Goal: Communication & Community: Answer question/provide support

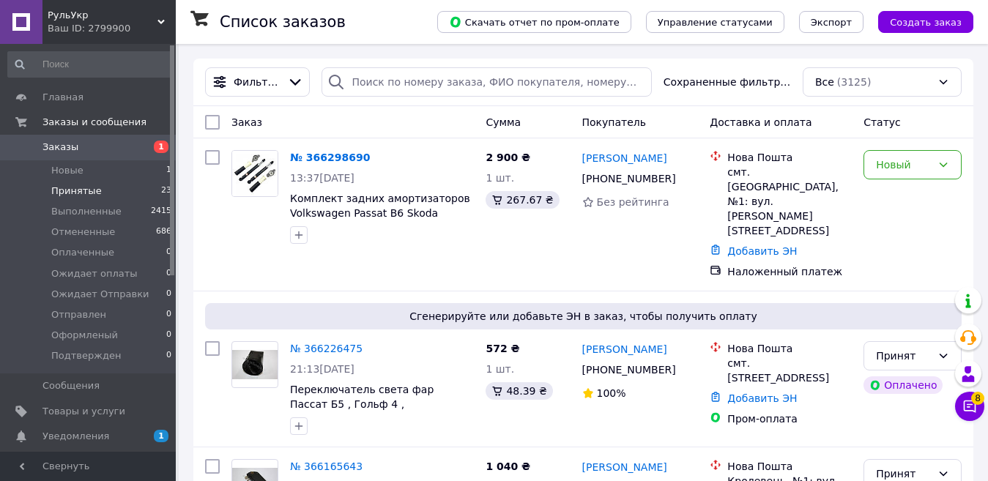
click at [81, 192] on span "Принятые" at bounding box center [76, 191] width 51 height 13
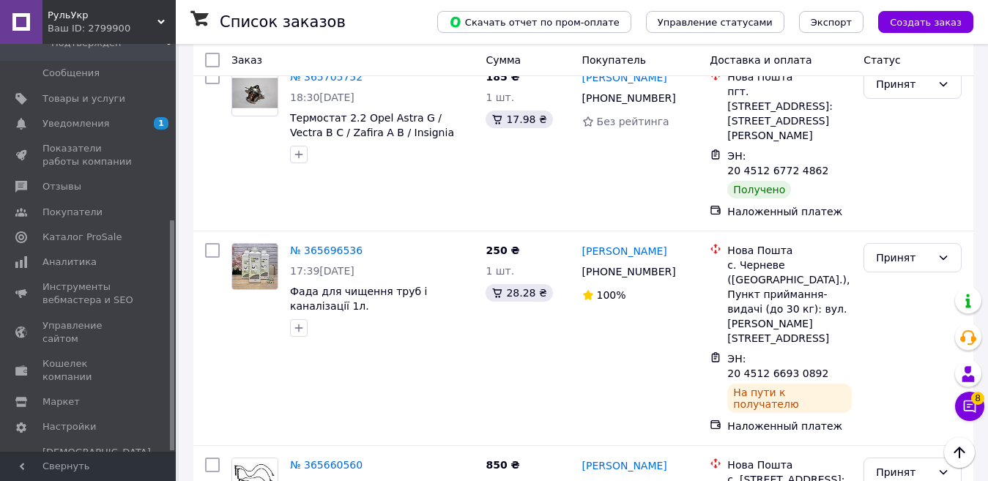
scroll to position [3158, 0]
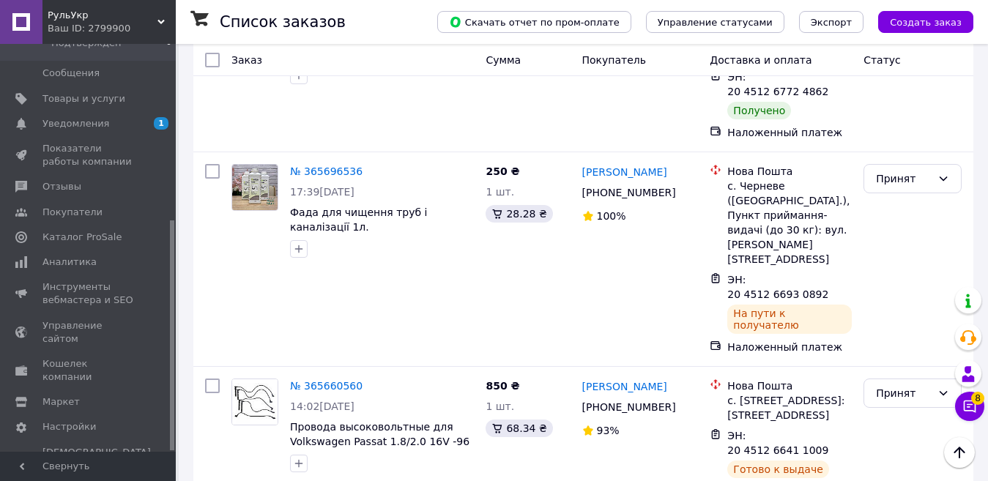
click at [880, 320] on li "Выполнен" at bounding box center [912, 322] width 97 height 26
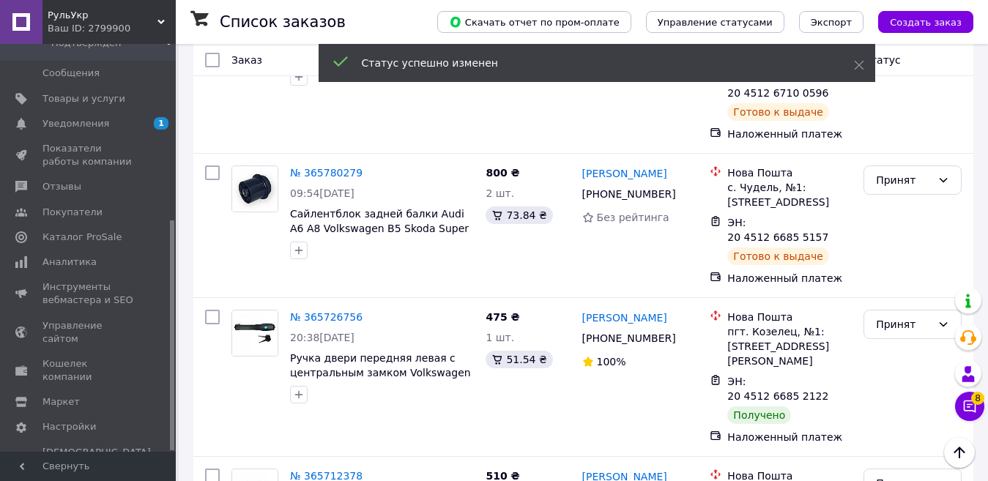
scroll to position [2499, 0]
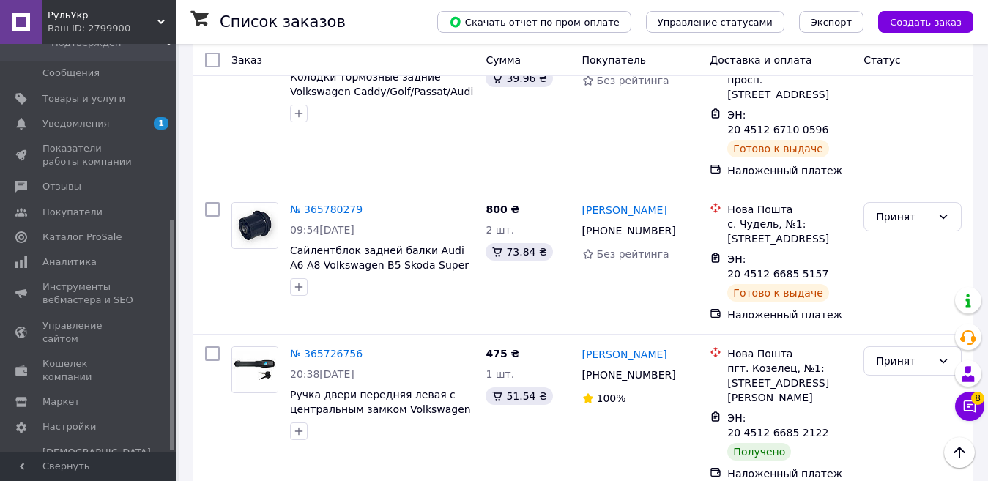
click at [916, 237] on li "Выполнен" at bounding box center [912, 245] width 97 height 26
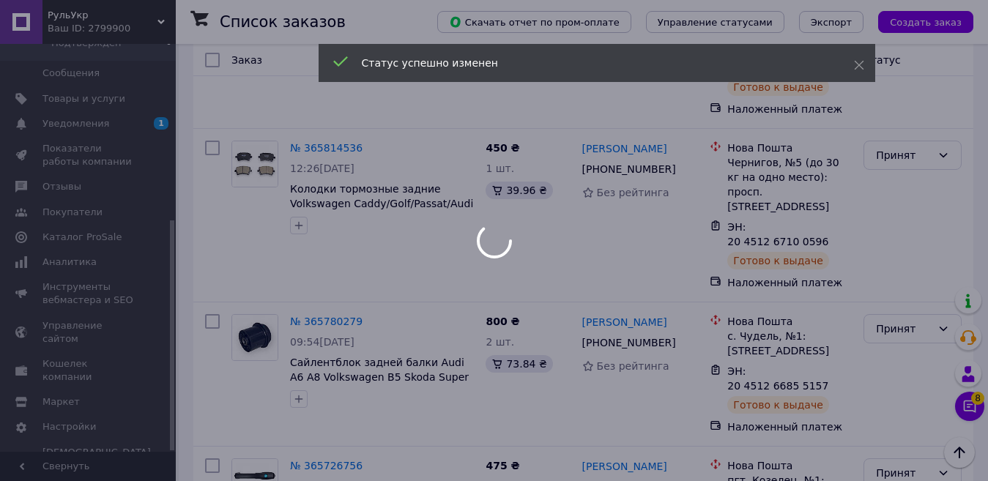
scroll to position [2353, 0]
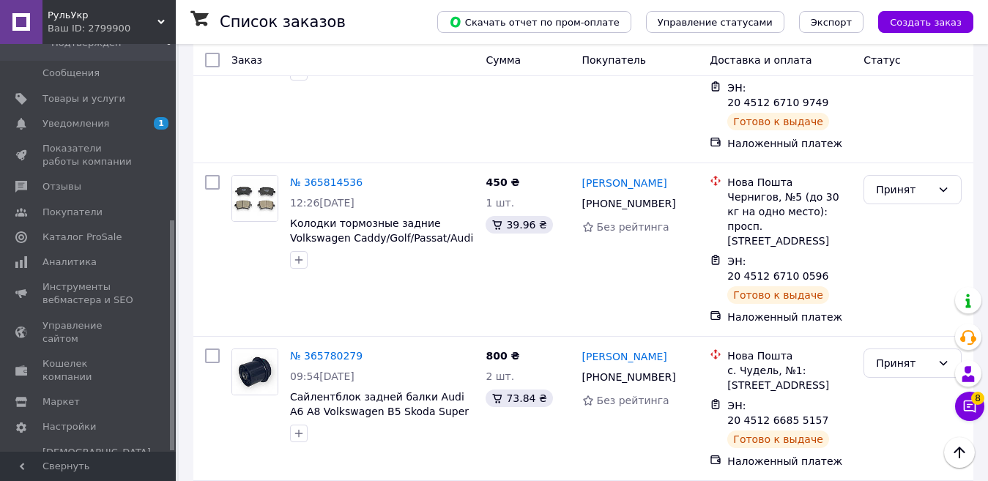
drag, startPoint x: 831, startPoint y: 274, endPoint x: 745, endPoint y: 272, distance: 86.4
copy span "20 4512 6684 9532"
click at [916, 251] on li "Выполнен" at bounding box center [912, 262] width 97 height 26
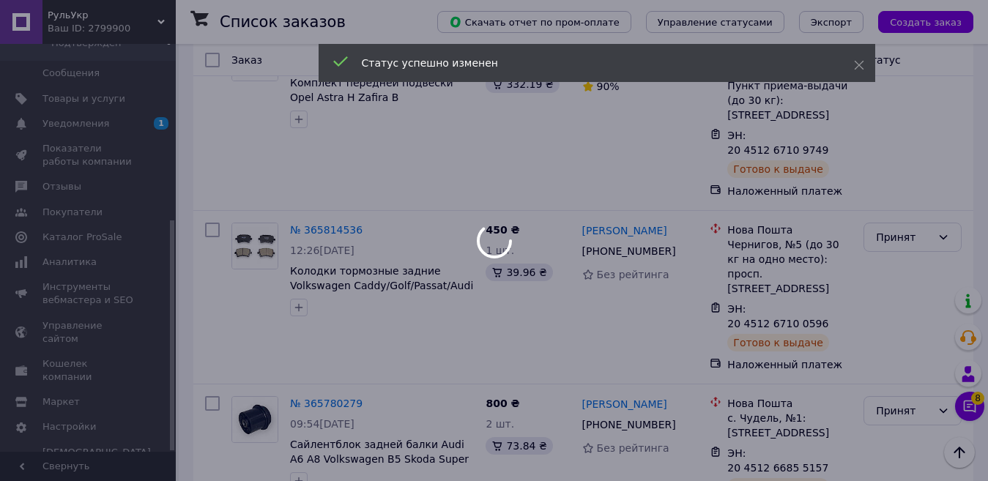
scroll to position [2279, 0]
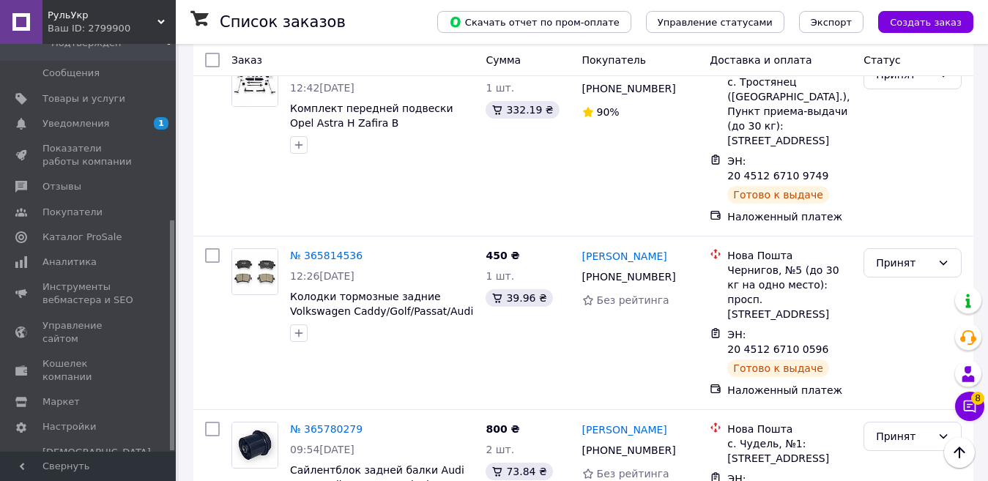
click at [904, 210] on li "Выполнен" at bounding box center [912, 206] width 97 height 26
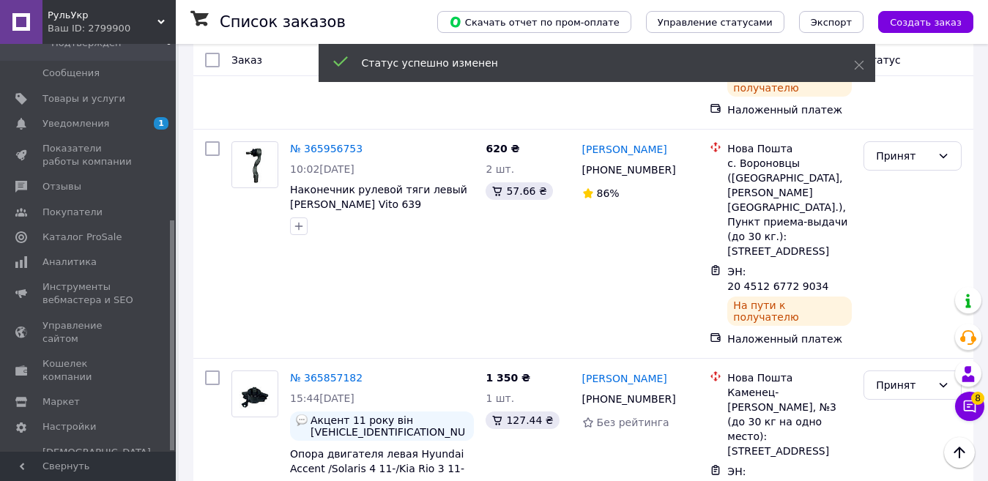
scroll to position [1620, 0]
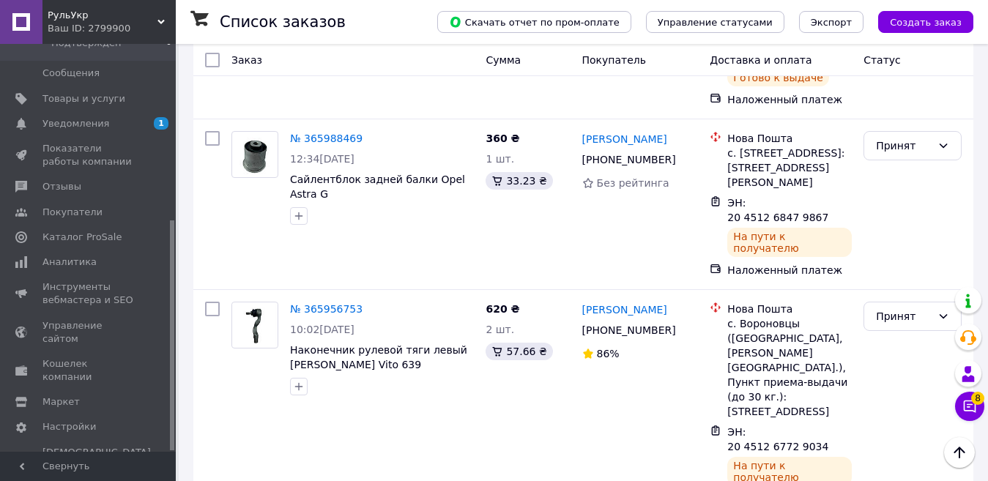
click at [915, 272] on li "Выполнен" at bounding box center [912, 273] width 97 height 26
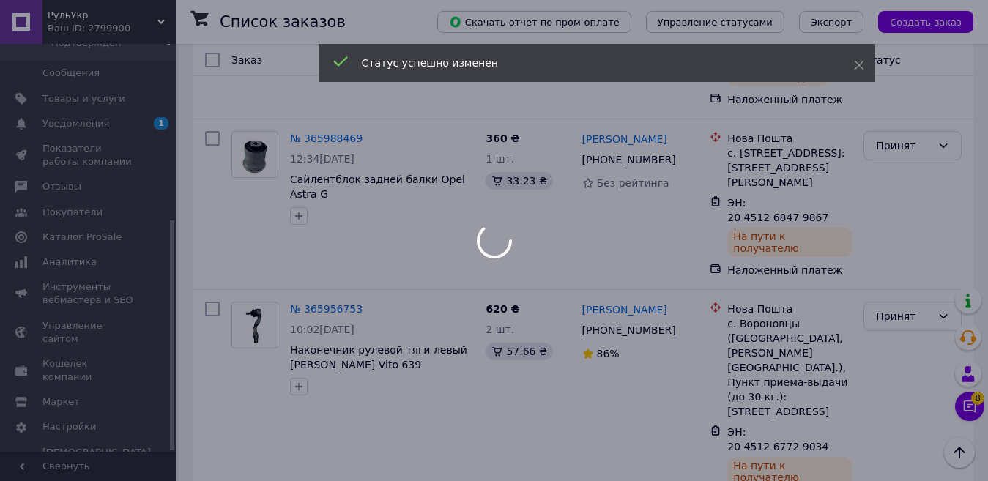
click at [908, 298] on div at bounding box center [494, 240] width 988 height 481
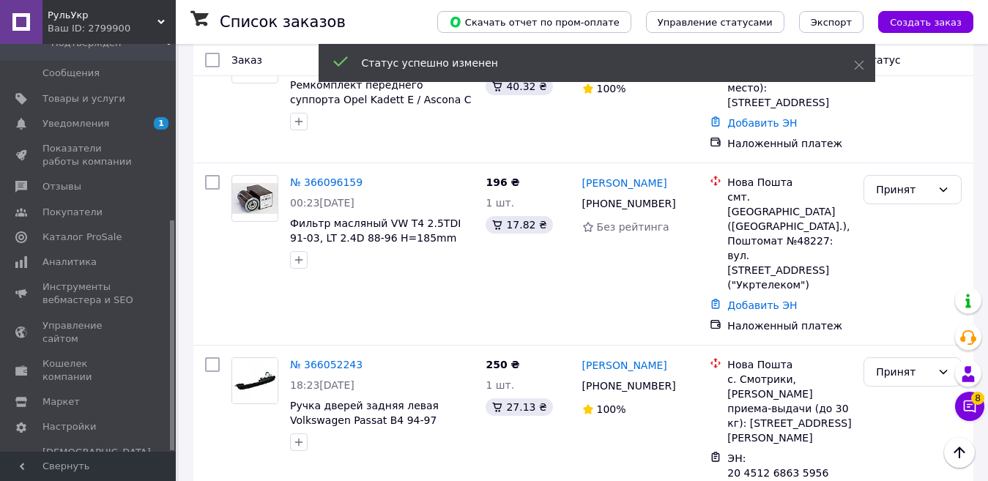
scroll to position [1034, 0]
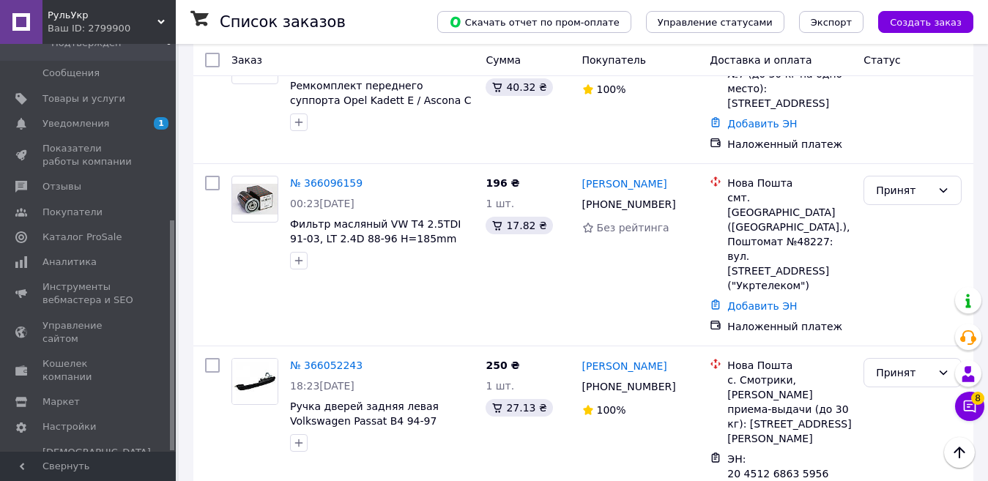
drag, startPoint x: 831, startPoint y: 452, endPoint x: 746, endPoint y: 450, distance: 85.0
copy span "20 4512 6847 8664"
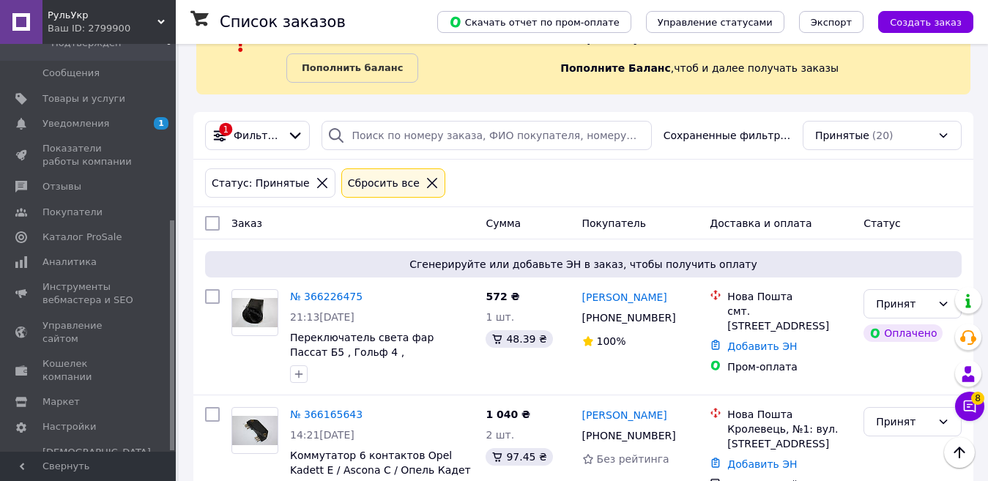
scroll to position [0, 0]
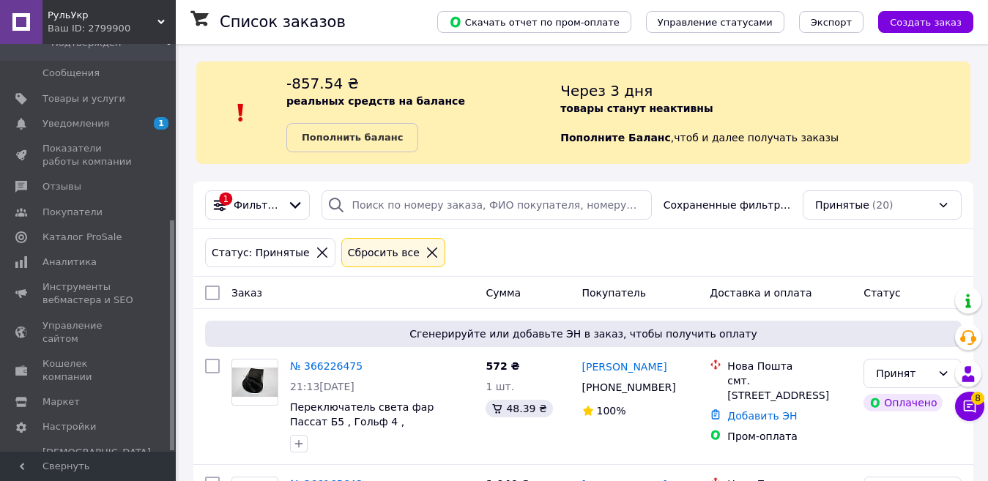
click at [548, 237] on div "Статус: Принятые Сбросить все" at bounding box center [583, 252] width 763 height 35
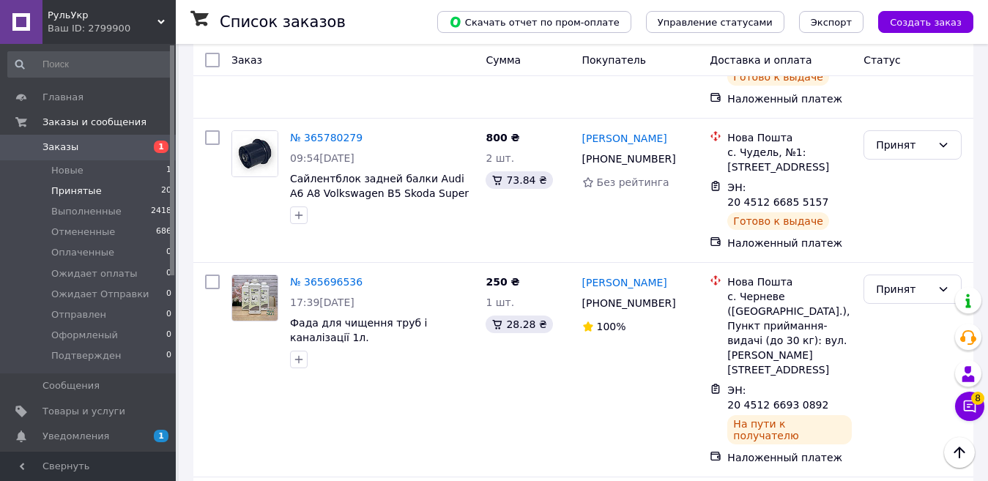
scroll to position [2393, 0]
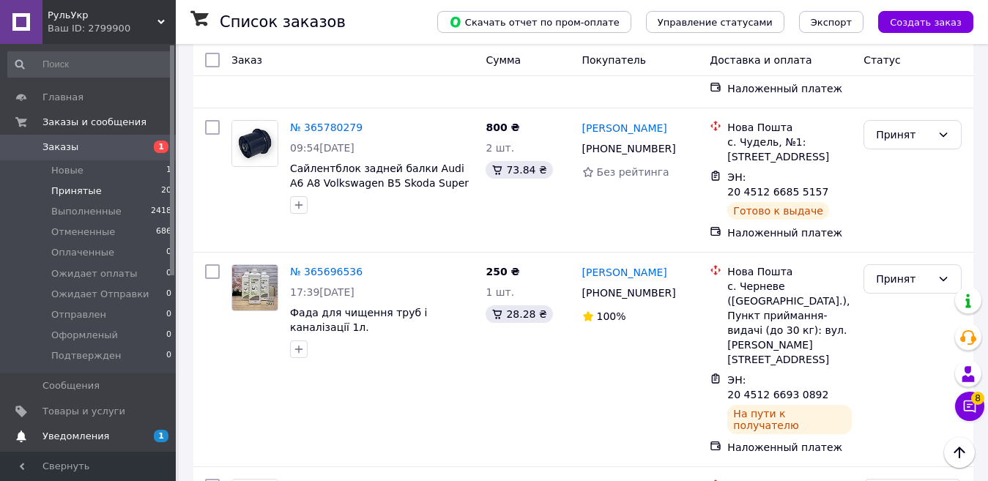
click at [60, 431] on span "Уведомления" at bounding box center [75, 436] width 67 height 13
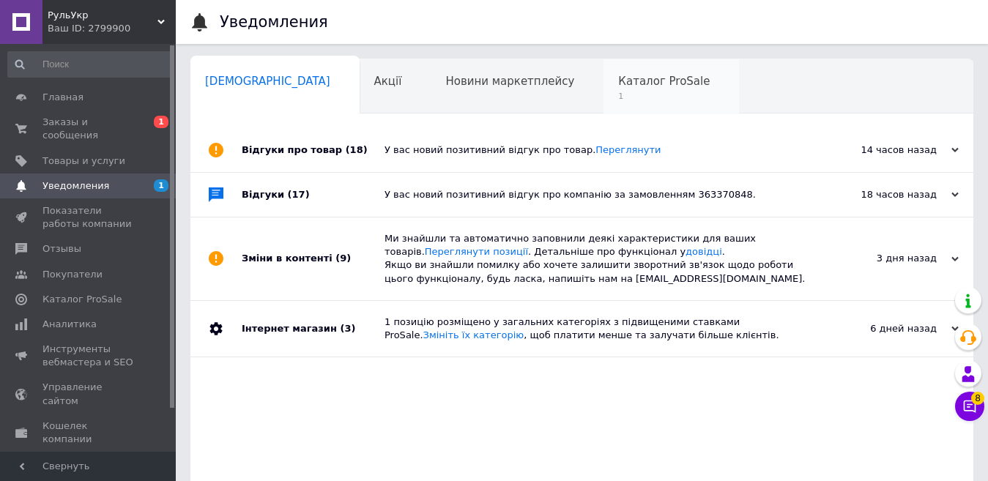
click at [618, 77] on span "Каталог ProSale" at bounding box center [664, 81] width 92 height 13
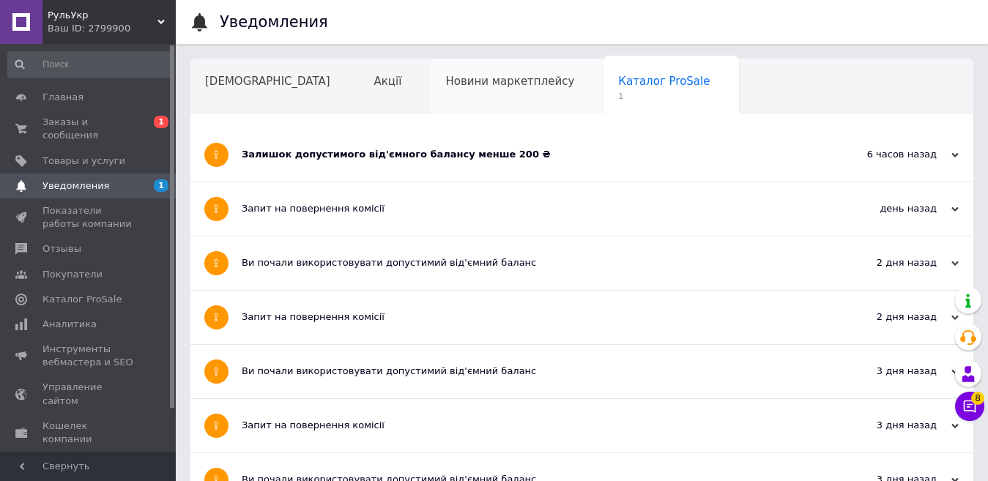
click at [456, 87] on span "Новини маркетплейсу" at bounding box center [509, 81] width 129 height 13
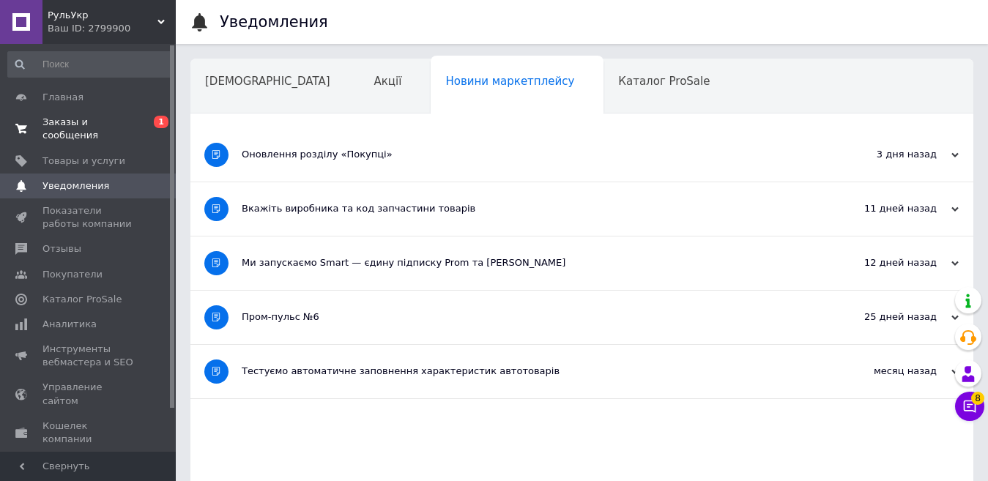
click at [120, 126] on span "Заказы и сообщения" at bounding box center [88, 129] width 93 height 26
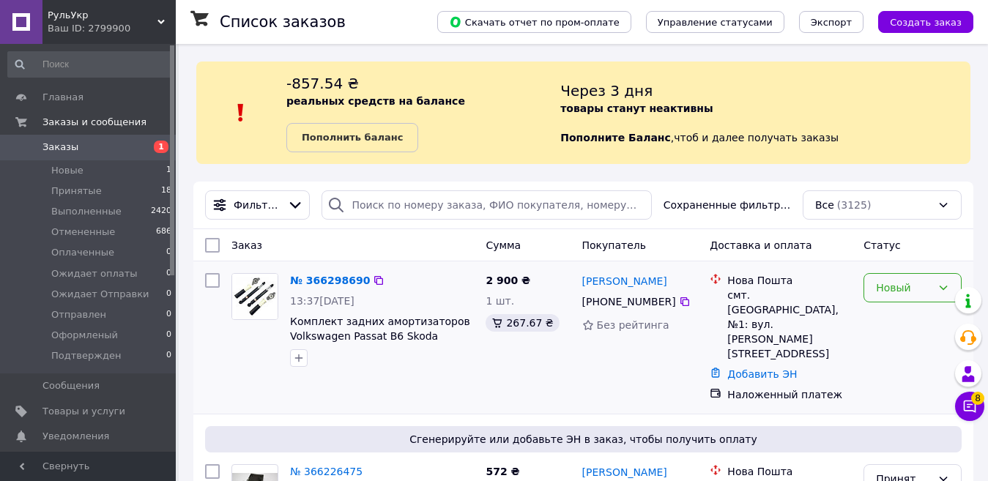
click at [902, 292] on div "Новый" at bounding box center [904, 288] width 56 height 16
click at [897, 318] on li "Принят" at bounding box center [912, 320] width 97 height 26
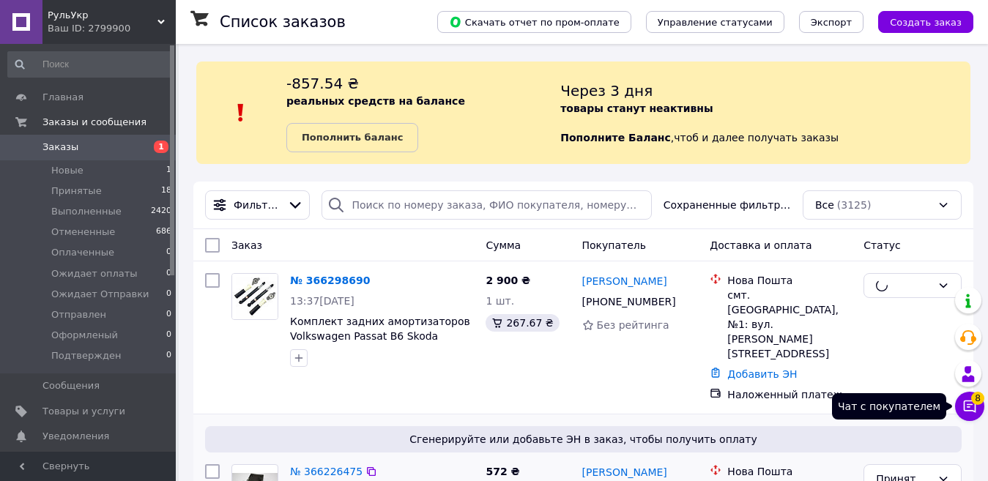
click at [964, 409] on icon at bounding box center [970, 407] width 12 height 12
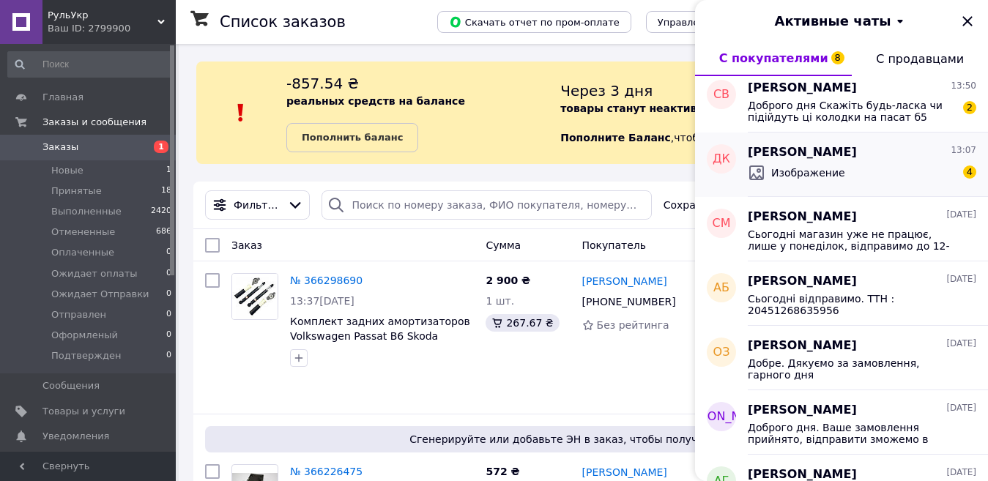
scroll to position [73, 0]
click at [565, 357] on div "2 900 ₴ 1 шт. 267.67 ₴" at bounding box center [528, 337] width 96 height 141
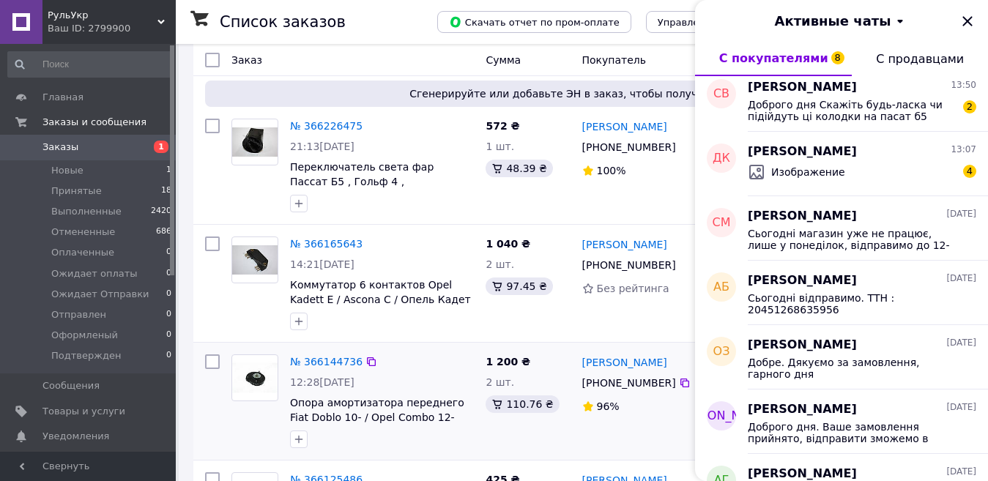
scroll to position [366, 0]
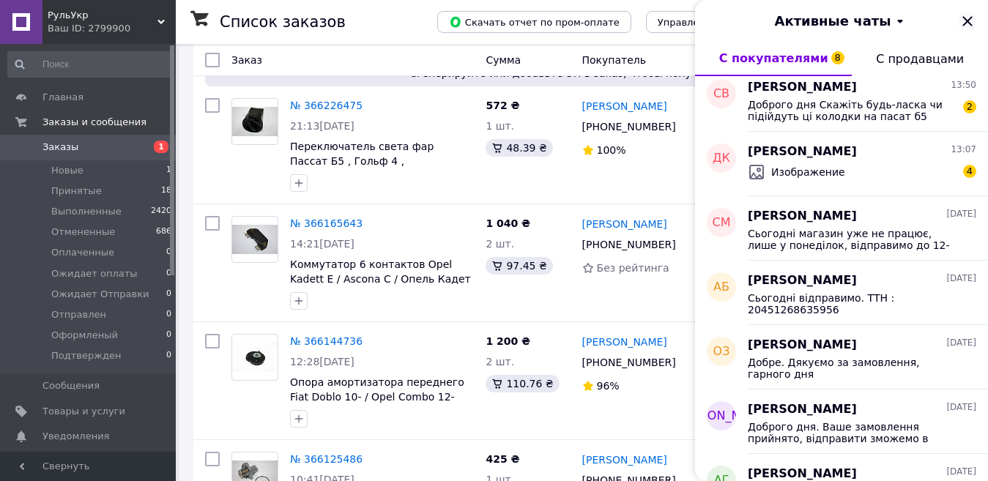
click at [965, 19] on icon "Закрыть" at bounding box center [967, 21] width 10 height 10
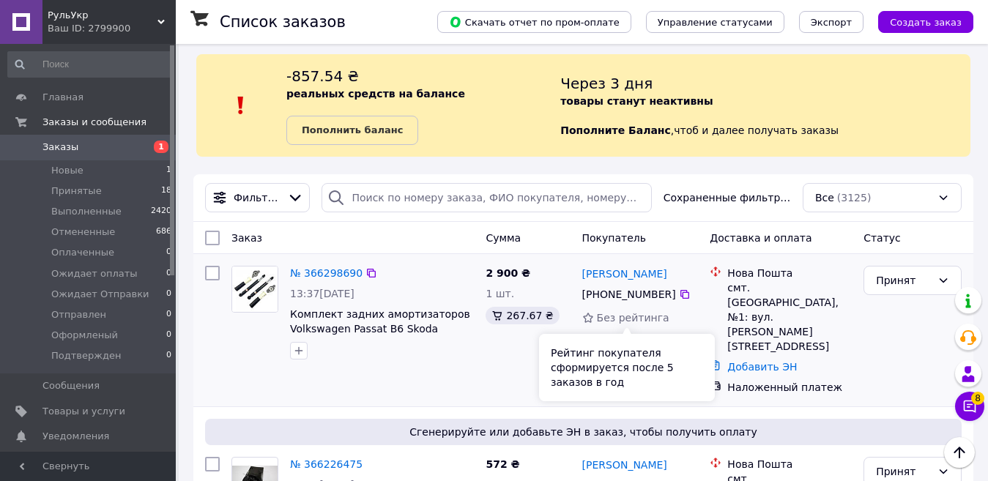
scroll to position [0, 0]
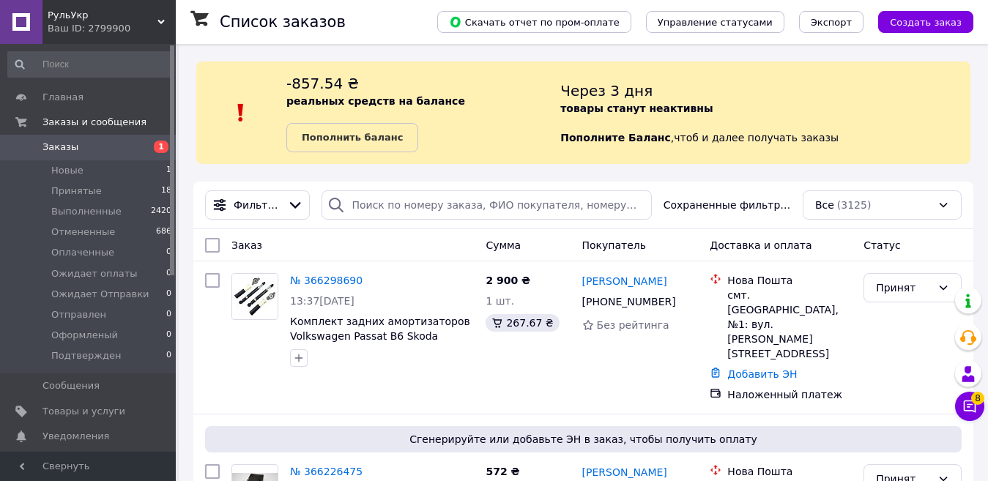
click at [72, 149] on span "Заказы" at bounding box center [60, 147] width 36 height 13
click at [97, 155] on link "Заказы 1" at bounding box center [90, 147] width 180 height 25
click at [92, 188] on span "Принятые" at bounding box center [76, 191] width 51 height 13
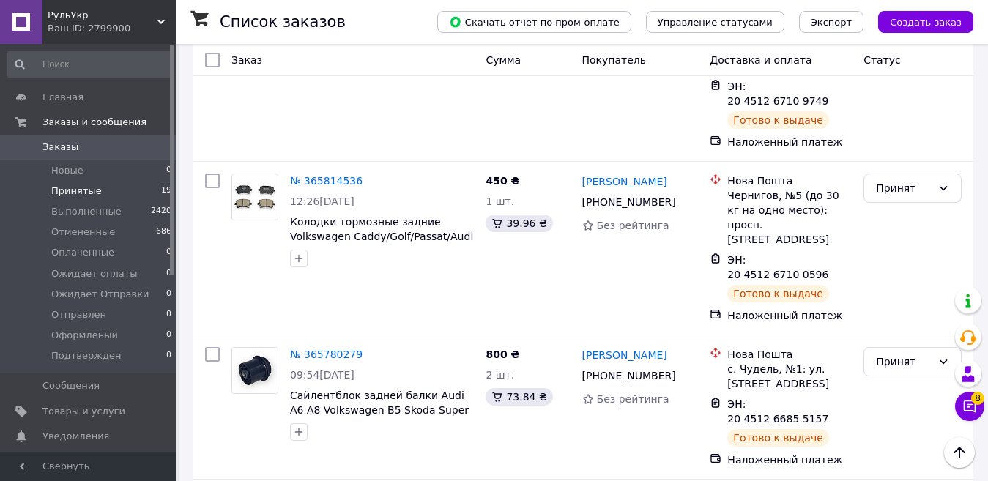
scroll to position [2511, 0]
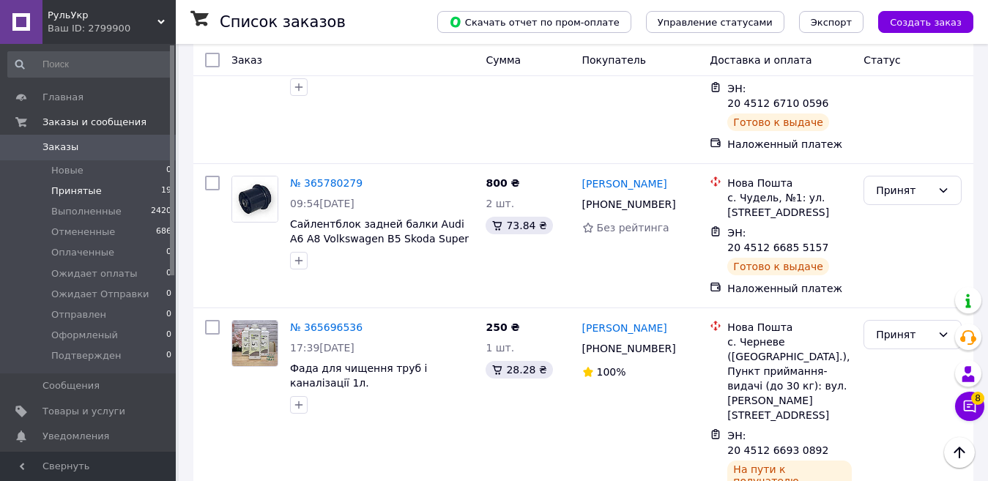
drag, startPoint x: 831, startPoint y: 408, endPoint x: 749, endPoint y: 410, distance: 82.1
copy span "20 4512 6444 4818"
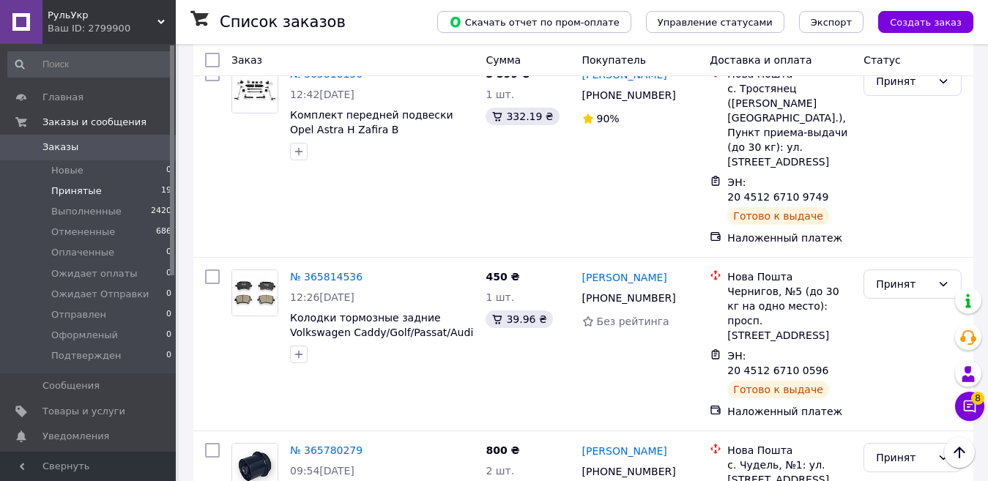
scroll to position [2218, 0]
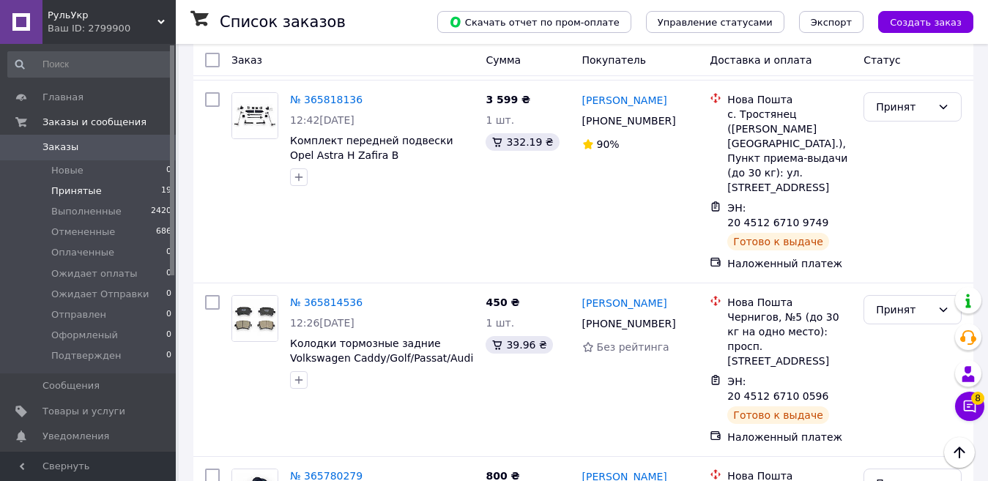
drag, startPoint x: 830, startPoint y: 396, endPoint x: 748, endPoint y: 395, distance: 82.0
copy span "20 4512 6641 1009"
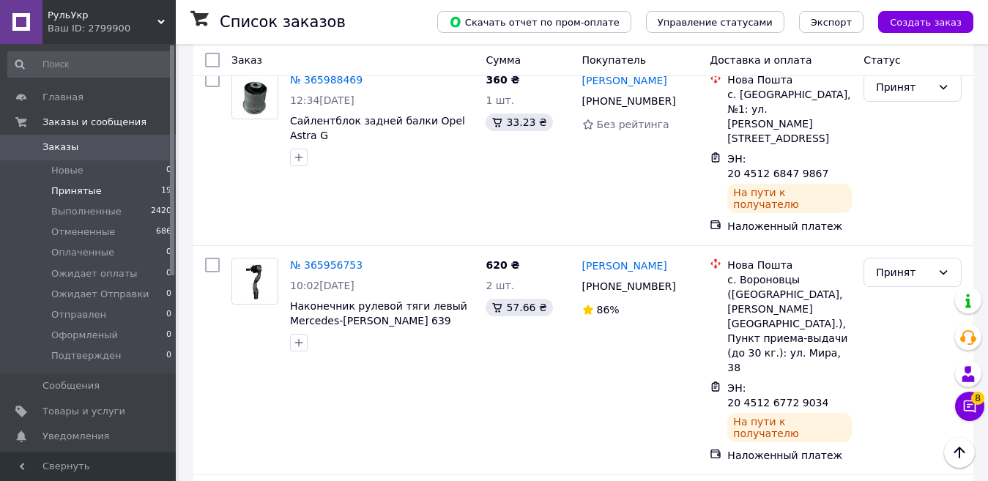
scroll to position [1778, 0]
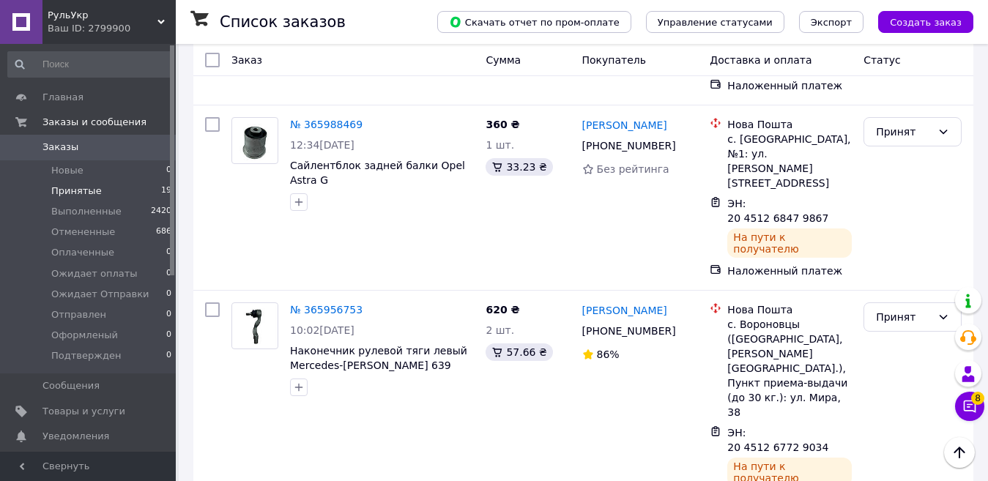
drag, startPoint x: 831, startPoint y: 272, endPoint x: 747, endPoint y: 277, distance: 83.6
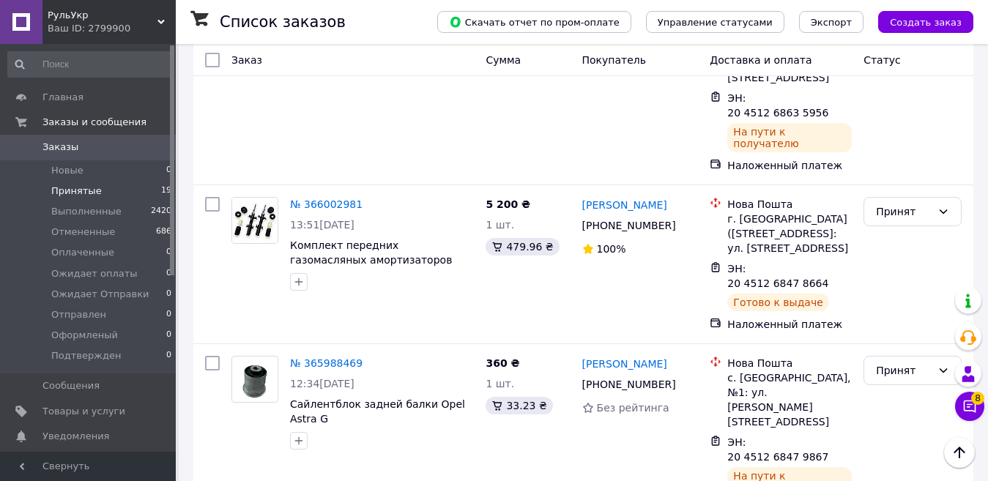
scroll to position [1412, 0]
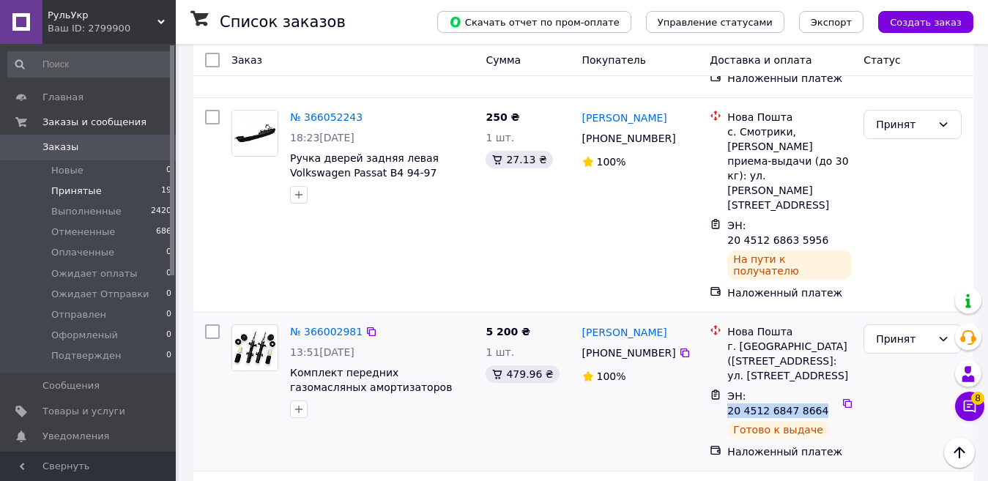
drag, startPoint x: 831, startPoint y: 190, endPoint x: 746, endPoint y: 190, distance: 84.2
click at [746, 390] on span "ЭН: 20 4512 6847 8664" at bounding box center [777, 403] width 101 height 26
copy span "20 4512 6847 8664"
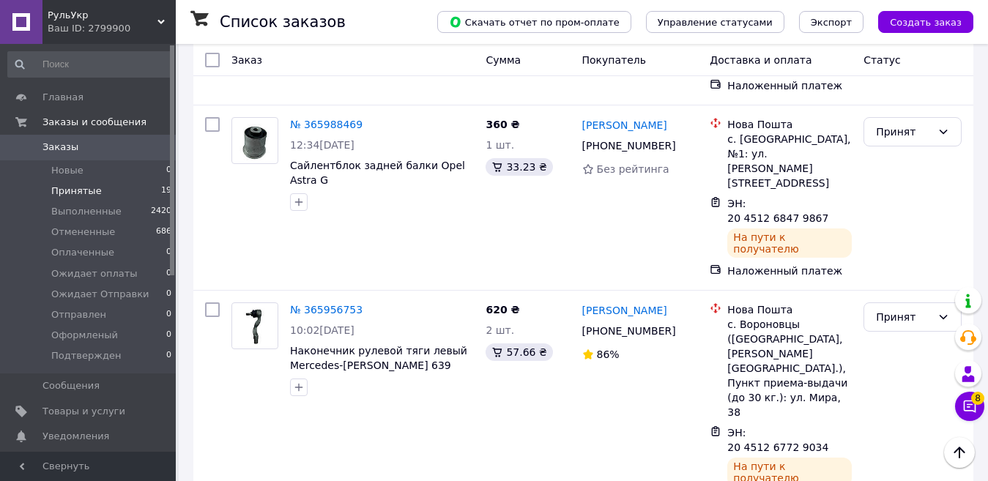
scroll to position [0, 0]
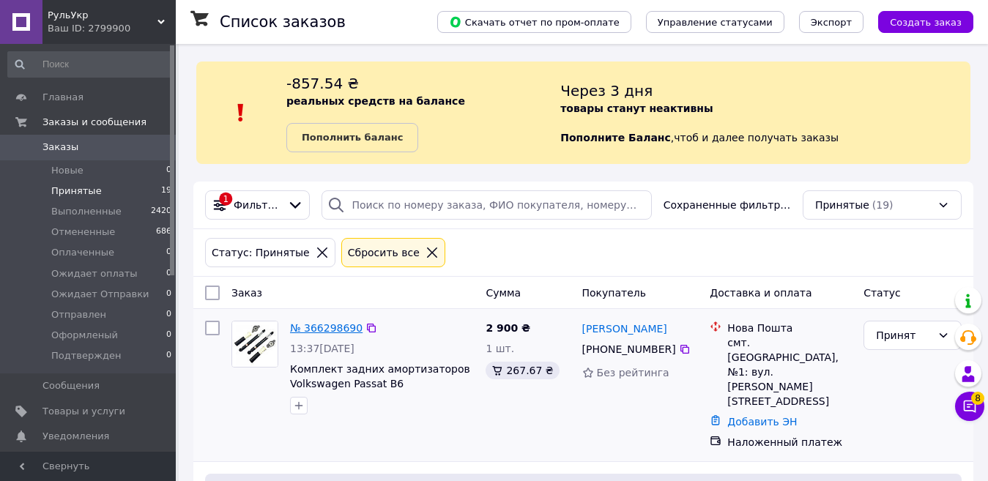
click at [336, 333] on link "№ 366298690" at bounding box center [326, 328] width 73 height 12
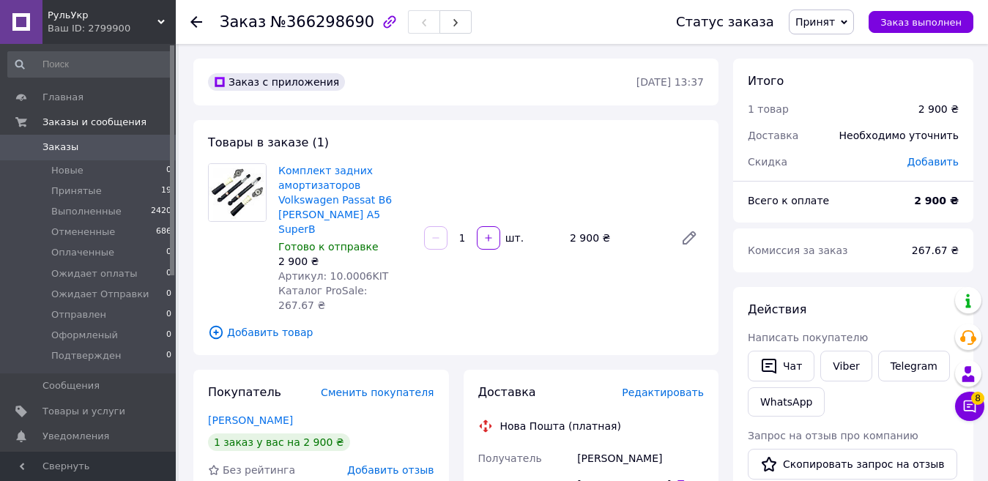
click at [353, 270] on span "Артикул: 10.0006KIT" at bounding box center [333, 276] width 110 height 12
copy span "10.0006KIT"
click at [77, 152] on span "Заказы" at bounding box center [88, 147] width 93 height 13
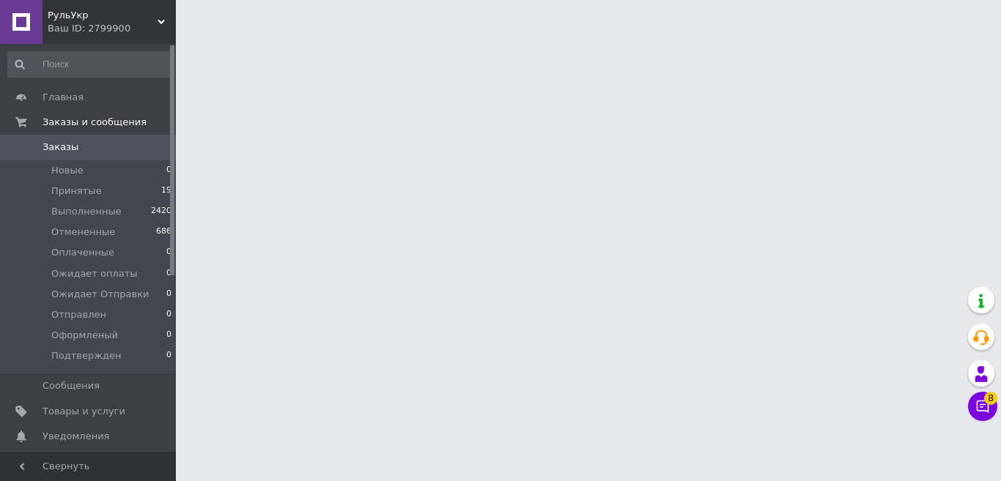
click at [981, 405] on button "Чат с покупателем 8" at bounding box center [982, 406] width 29 height 29
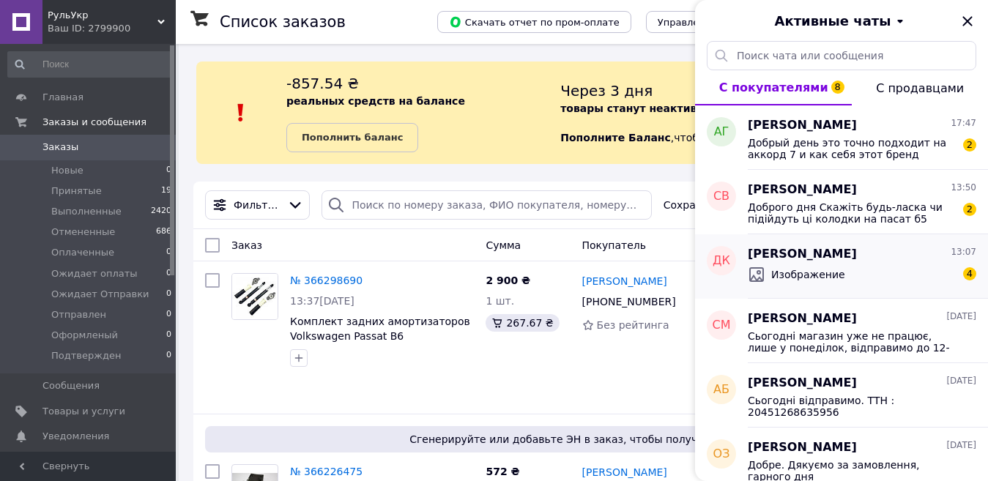
click at [846, 264] on div "Изображение 4" at bounding box center [862, 274] width 229 height 23
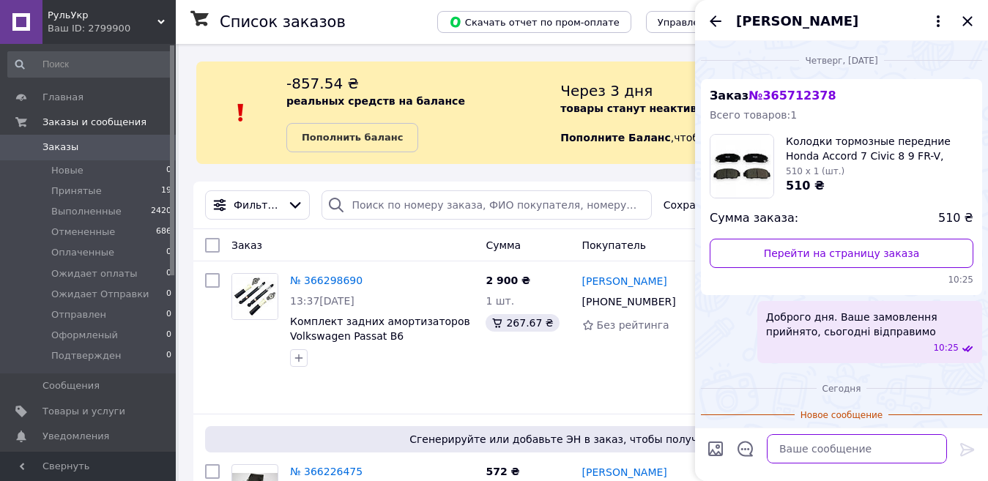
click at [823, 448] on textarea at bounding box center [857, 448] width 180 height 29
paste textarea "Доброго вечора. Так, звісно, ​​можете повернути. Можете скинути для перевірки?"
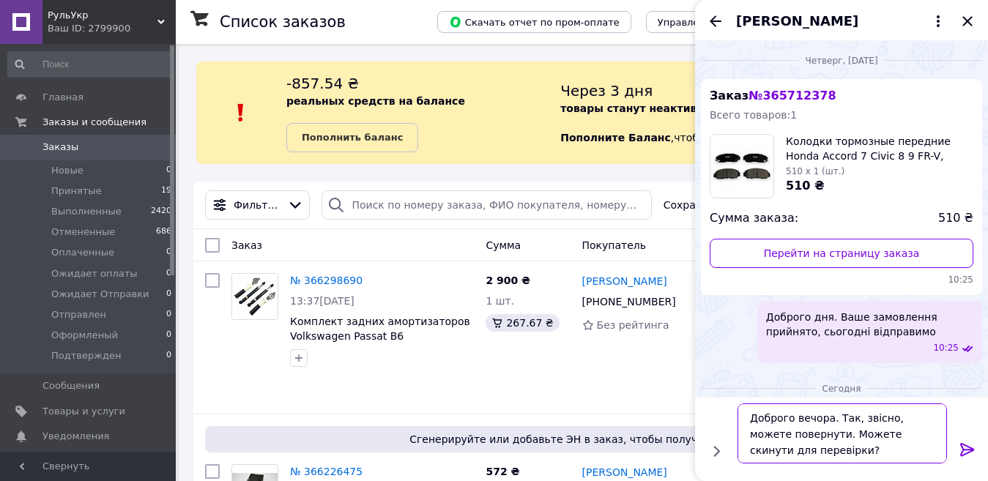
click at [888, 435] on textarea "Доброго вечора. Так, звісно, ​​можете повернути. Можете скинути для перевірки?" at bounding box center [842, 434] width 209 height 60
type textarea "Доброго вечора. Так, звісно, ​​можете повернути. Можете скинути VIN для перевір…"
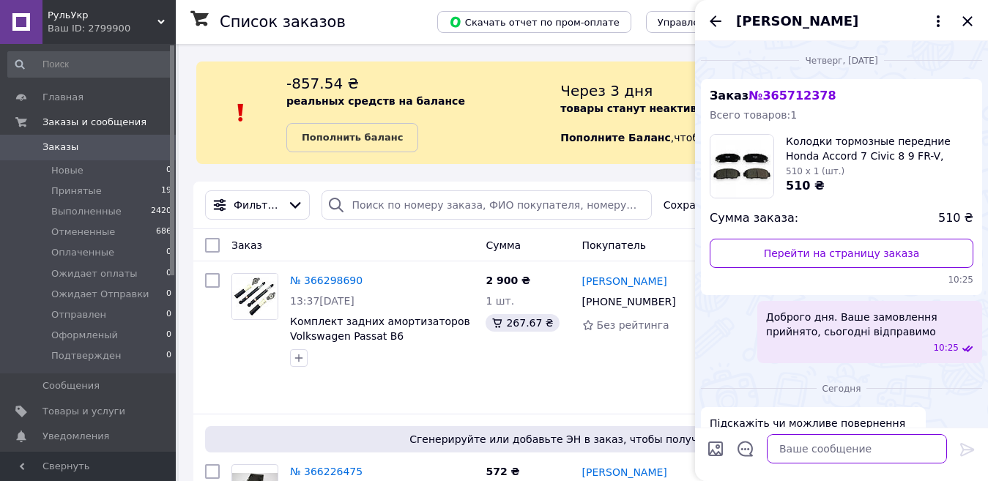
scroll to position [620, 0]
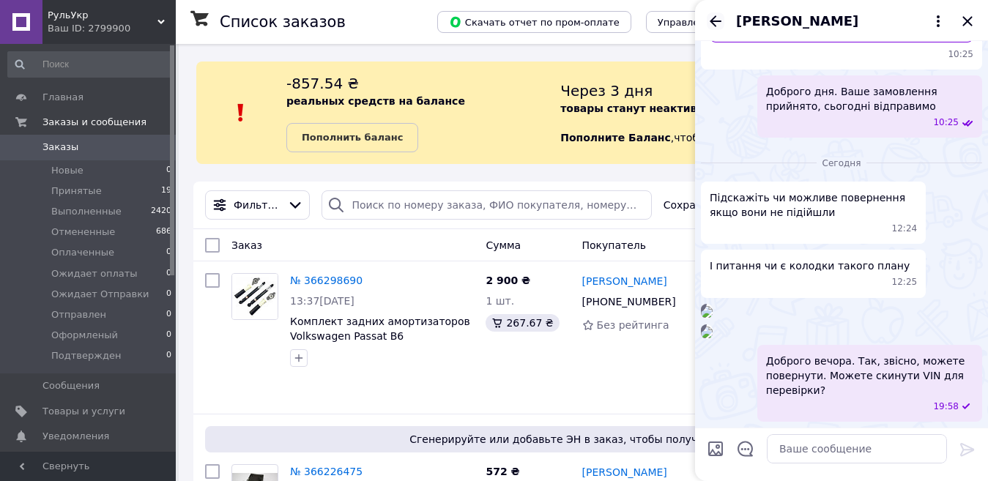
click at [709, 25] on icon "Назад" at bounding box center [716, 21] width 18 height 18
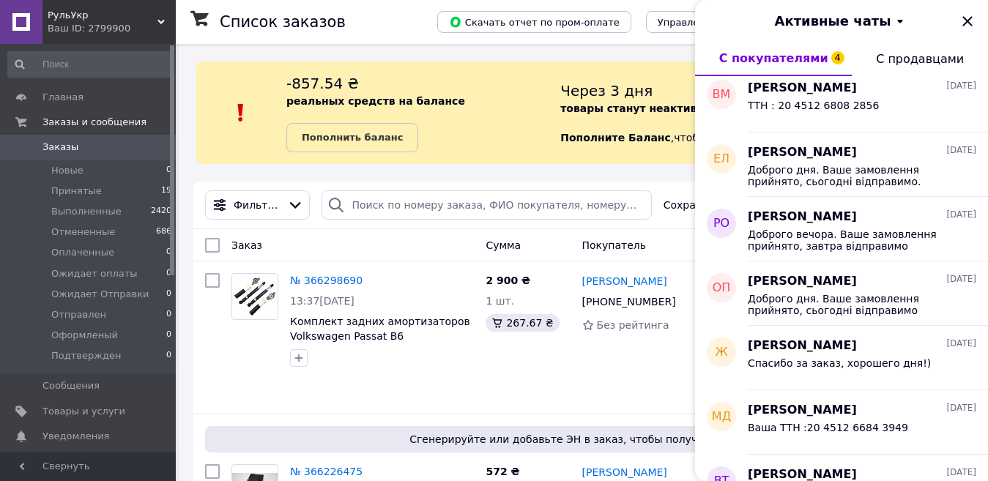
scroll to position [884, 0]
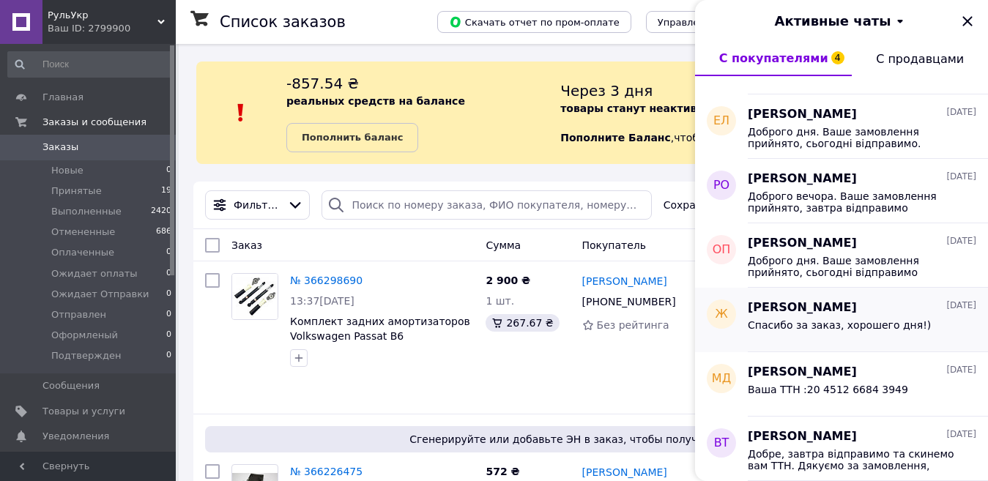
click at [784, 318] on div "Спасибо за заказ, хорошего дня!)" at bounding box center [862, 327] width 229 height 23
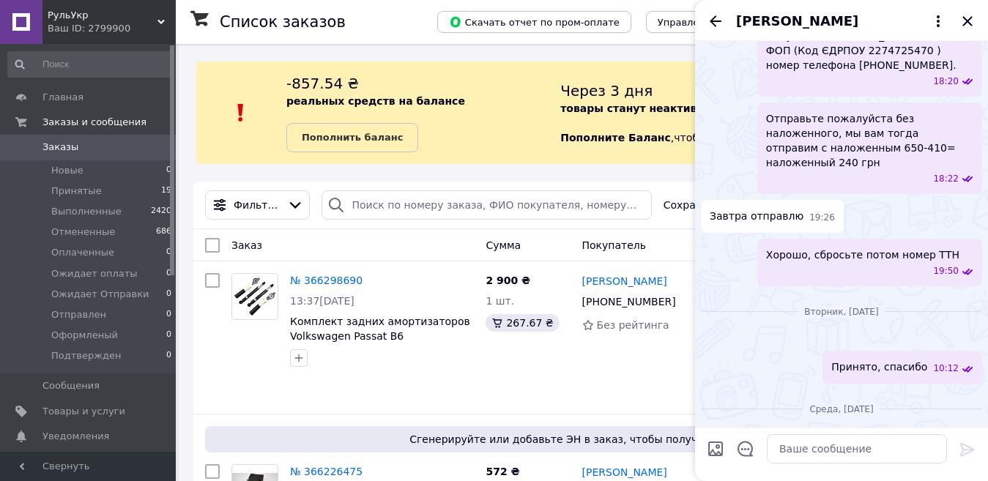
scroll to position [1071, 0]
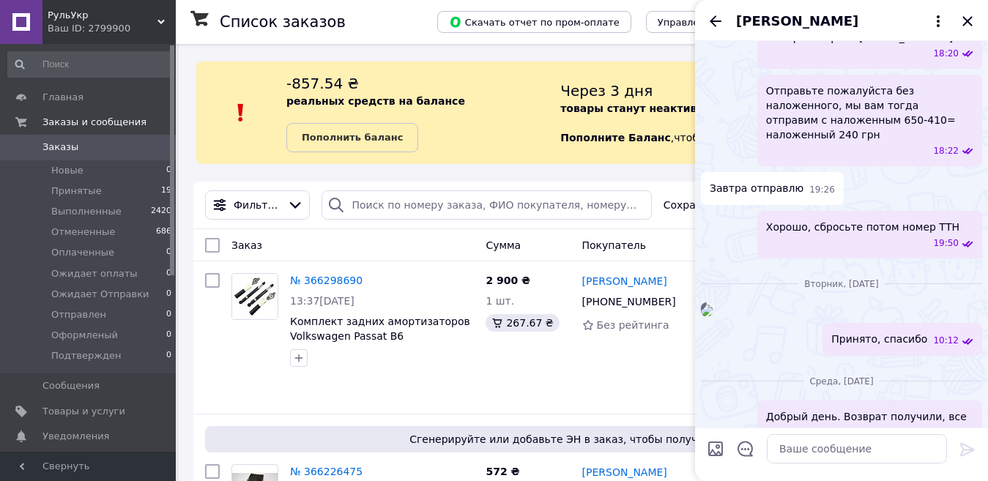
drag, startPoint x: 938, startPoint y: 170, endPoint x: 767, endPoint y: 125, distance: 177.3
click at [767, 45] on span "г.Харьков Новая Почта отделение №140 Получатель Чебаненко Юрий Львович ФОП (Код…" at bounding box center [869, 7] width 207 height 73
copy span "г.Харьков Новая Почта отделение №140 Получатель Чебаненко Юрий Львович ФОП (Код…"
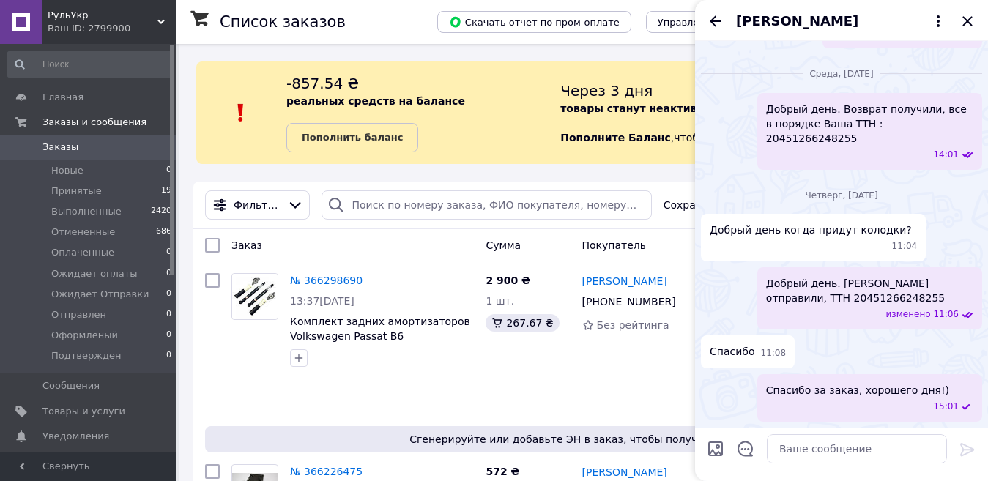
scroll to position [1657, 0]
click at [834, 448] on textarea at bounding box center [857, 448] width 180 height 29
paste textarea "г.Харьков Новая Почта отделение №140 Получатель Чебаненко Юрий Львович ФОП (Код…"
type textarea "г.Харьков Новая Почта отделение №140 Получатель Чебаненко Юрий Львович ФОП (Код…"
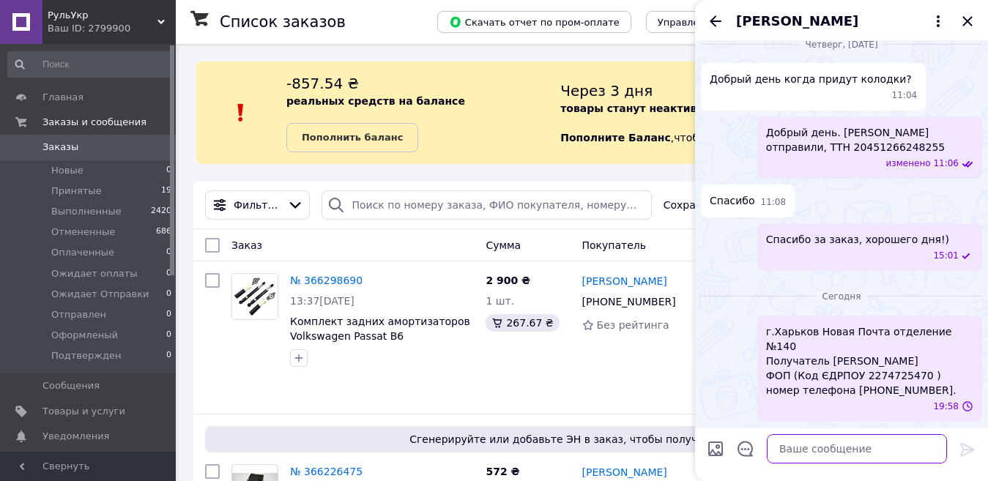
scroll to position [1792, 0]
drag, startPoint x: 863, startPoint y: 379, endPoint x: 837, endPoint y: 399, distance: 32.8
click at [832, 399] on div "г.Харьков Новая Почта отделение №140 Получатель Чебаненко Юрий Львович ФОП (Код…" at bounding box center [869, 369] width 225 height 106
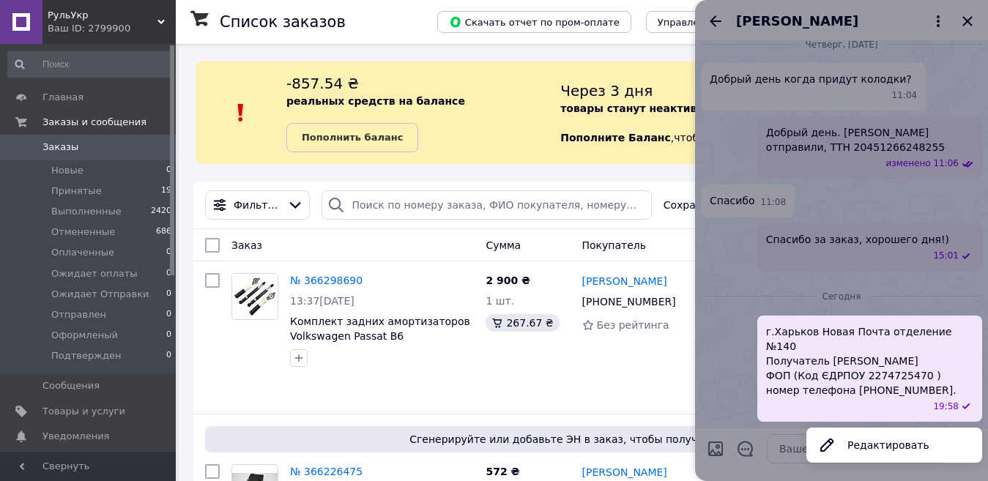
click at [850, 447] on button "Редактировать" at bounding box center [894, 445] width 176 height 29
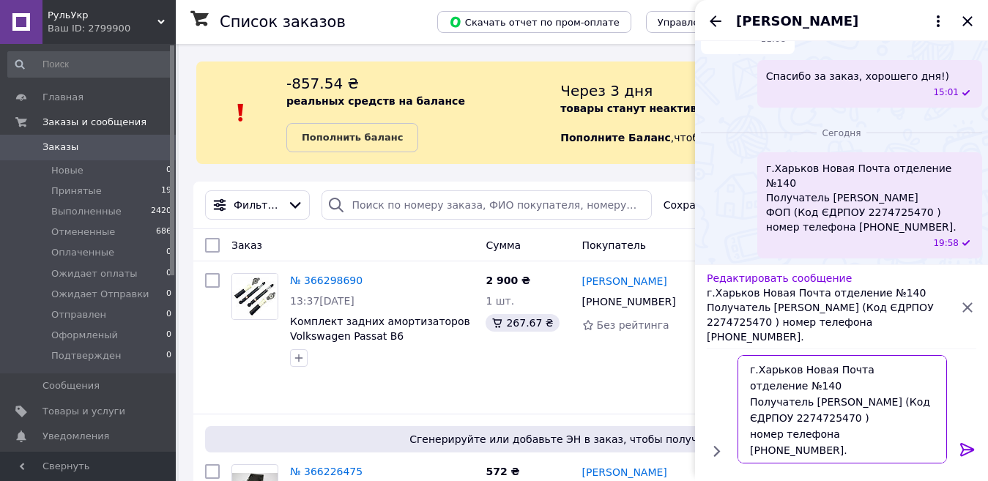
drag, startPoint x: 928, startPoint y: 436, endPoint x: 721, endPoint y: 342, distance: 226.8
click at [721, 342] on div "Редактировать сообщение г.Харьков Новая Почта отделение №140 Получатель Чебанен…" at bounding box center [841, 372] width 293 height 217
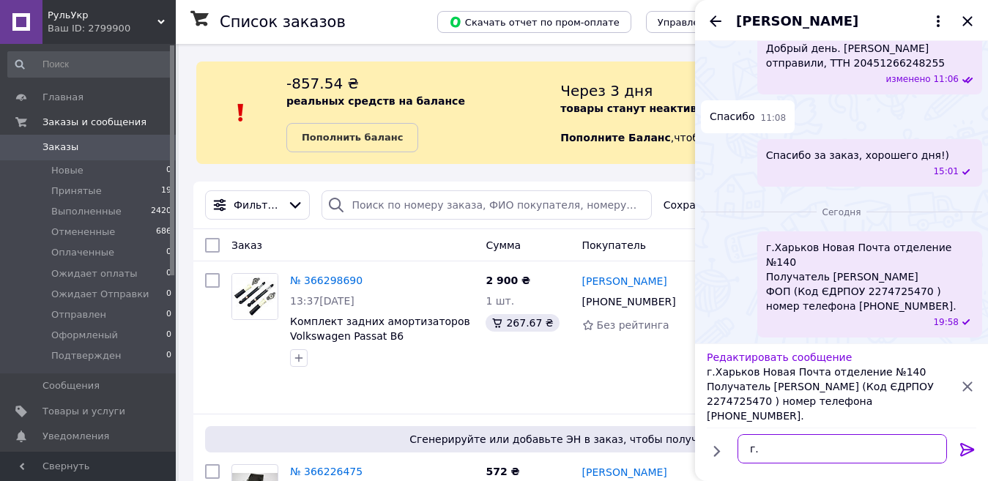
type textarea "г"
click at [971, 394] on icon at bounding box center [968, 387] width 18 height 18
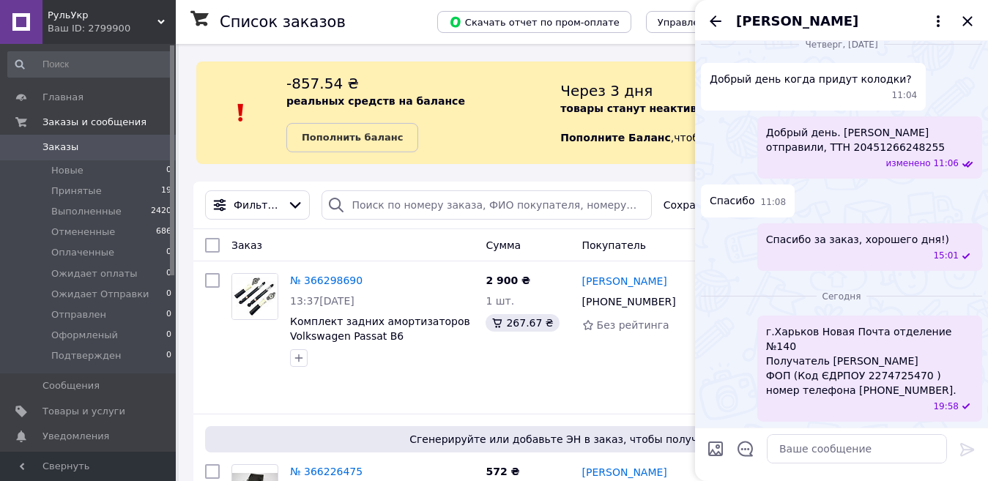
drag, startPoint x: 905, startPoint y: 382, endPoint x: 817, endPoint y: 404, distance: 90.6
click at [804, 410] on div "19:58" at bounding box center [872, 407] width 201 height 12
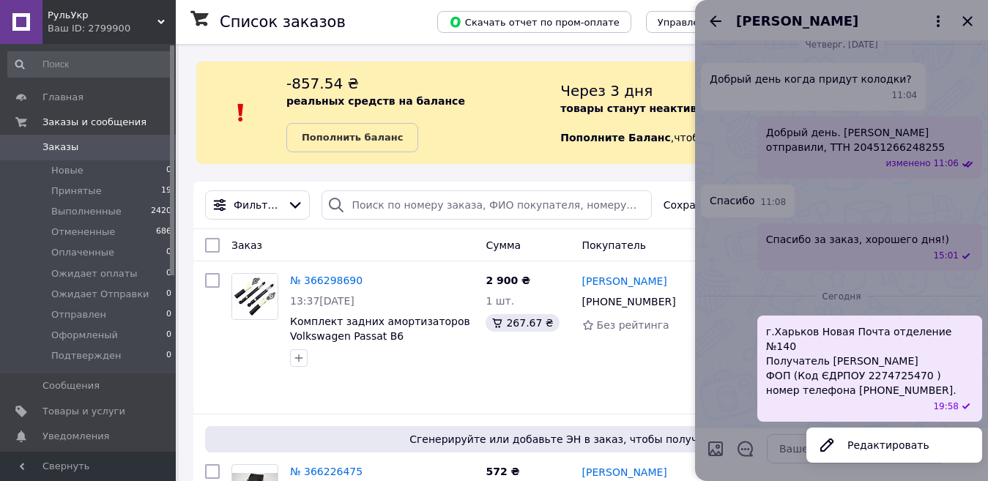
click at [866, 440] on button "Редактировать" at bounding box center [894, 445] width 176 height 29
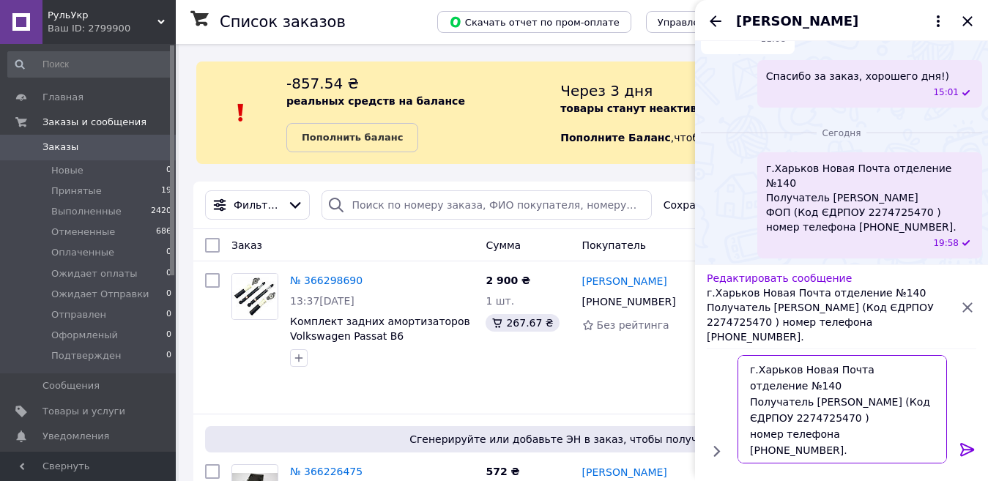
drag, startPoint x: 927, startPoint y: 439, endPoint x: 737, endPoint y: 359, distance: 206.5
click at [737, 359] on div "г.Харьков Новая Почта отделение №140 Получатель Чебаненко Юрий Львович ФОП (Код…" at bounding box center [842, 409] width 221 height 120
type textarea "+"
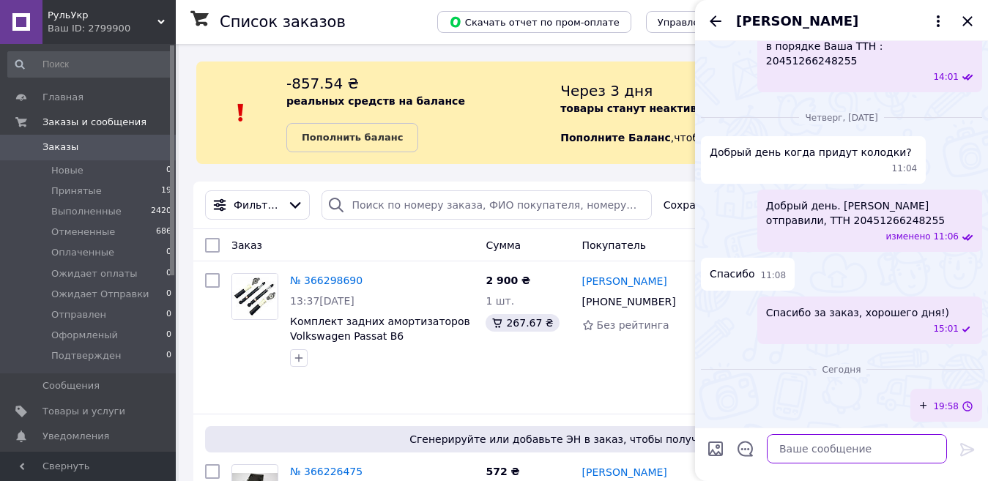
scroll to position [1734, 0]
click at [709, 24] on icon "Назад" at bounding box center [716, 21] width 18 height 18
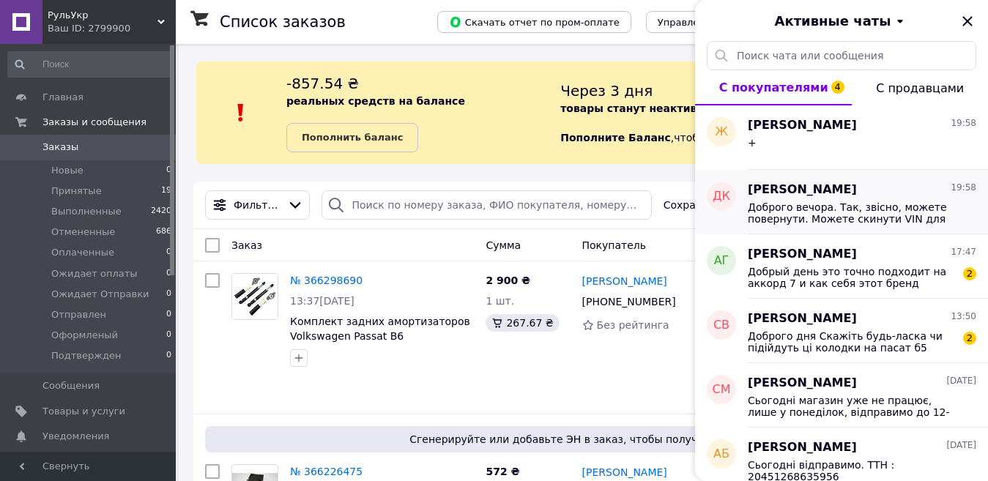
click at [843, 199] on div "Доброго вечора. Так, звісно, ​​можете повернути. Можете скинути VIN для перевір…" at bounding box center [862, 212] width 229 height 26
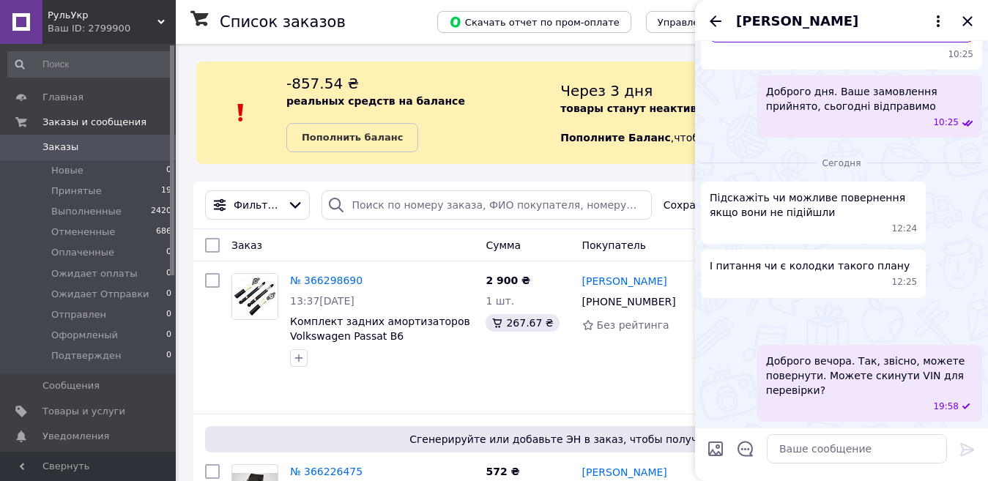
scroll to position [620, 0]
click at [830, 450] on textarea at bounding box center [857, 448] width 180 height 29
paste textarea "г.Харьков Новая Почта отделение №140 Получатель Чебаненко Юрий Львович ФОП (Код…"
type textarea "г.Харьков Новая Почта отделение №140 Получатель Чебаненко Юрий Львович ФОП (Код…"
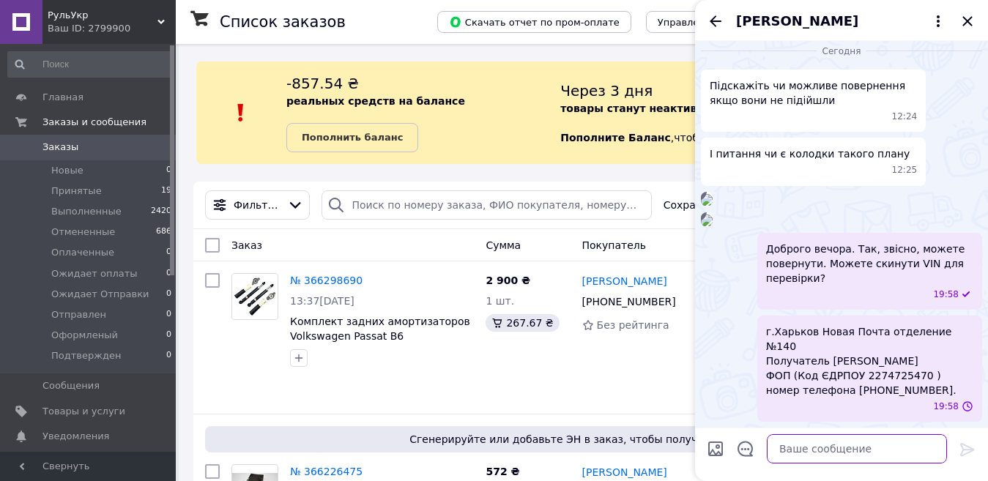
scroll to position [719, 0]
click at [818, 450] on textarea at bounding box center [857, 448] width 180 height 29
paste textarea "Дані для повернення"
type textarea "Дані для повернення"
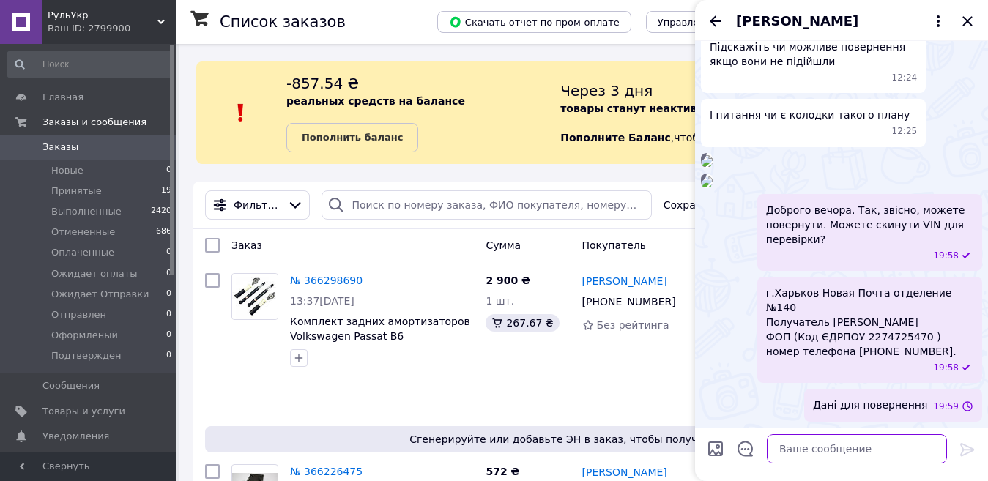
scroll to position [757, 0]
click at [713, 176] on img at bounding box center [707, 182] width 12 height 12
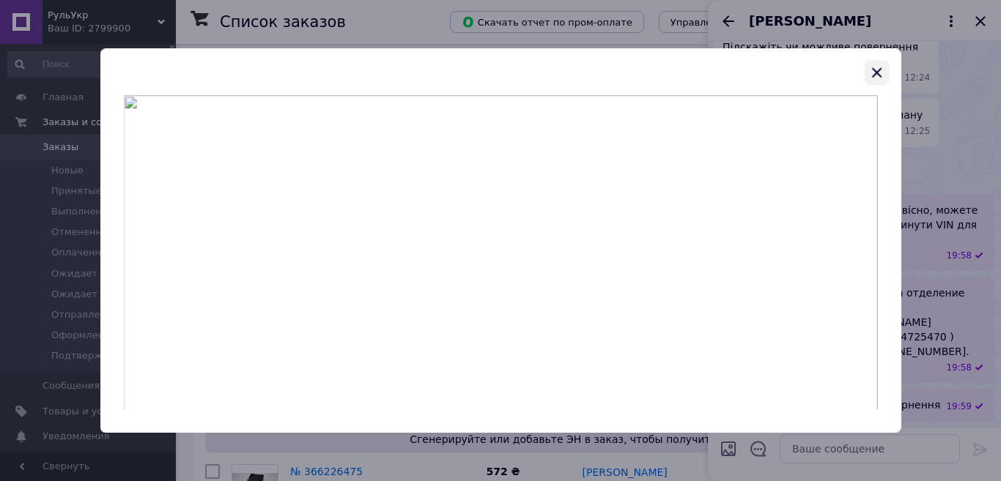
click at [879, 70] on icon "button" at bounding box center [877, 72] width 10 height 10
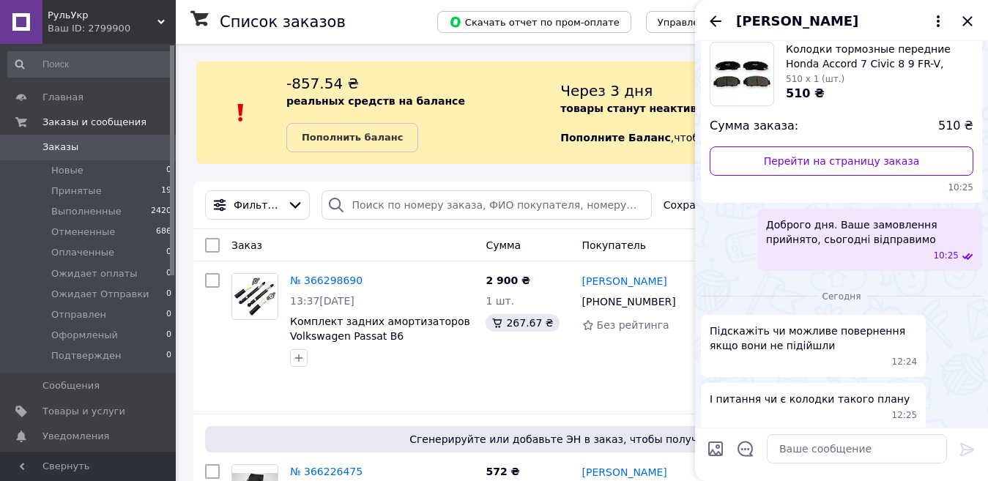
scroll to position [0, 0]
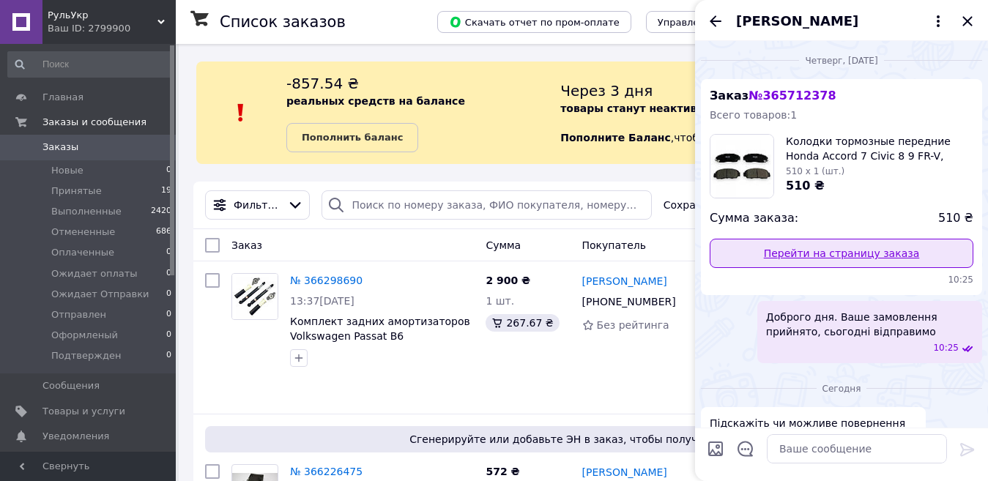
click at [850, 245] on link "Перейти на страницу заказа" at bounding box center [842, 253] width 264 height 29
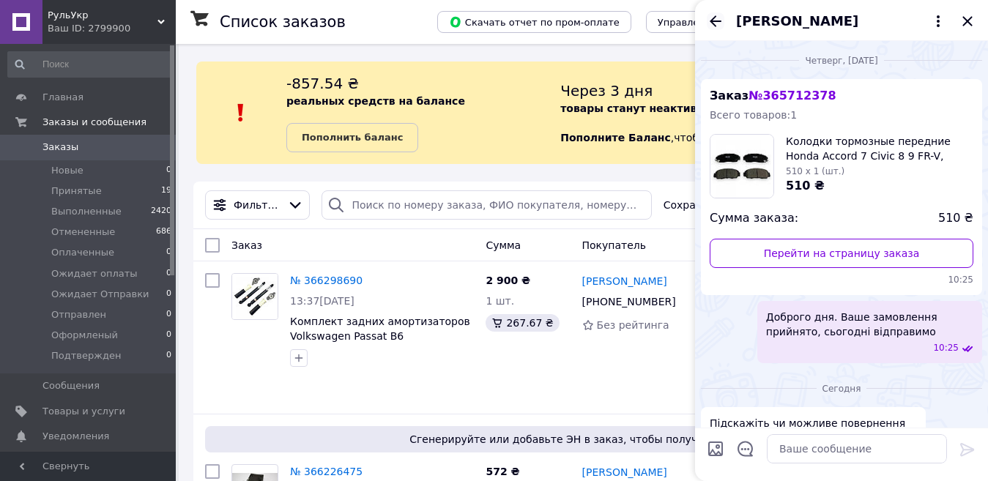
click at [709, 20] on icon "Назад" at bounding box center [716, 21] width 18 height 18
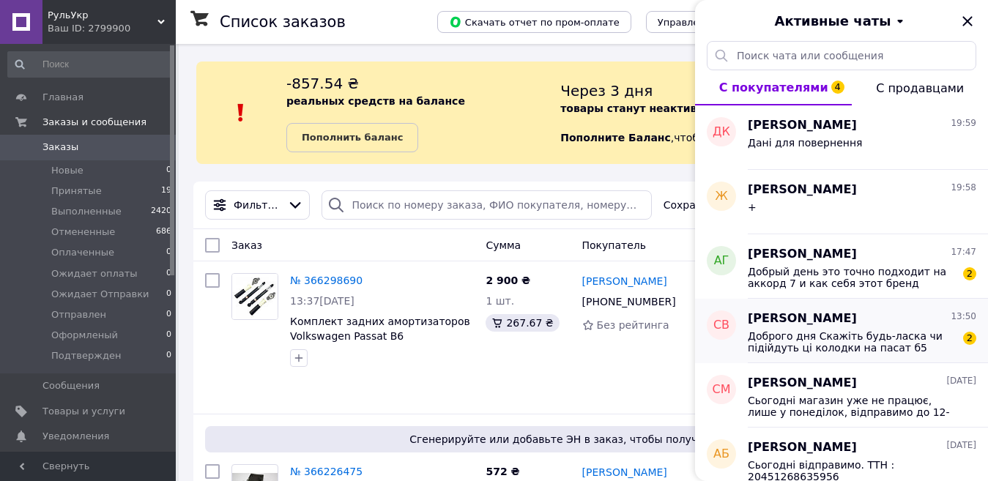
click at [925, 346] on span "Доброго дня Скажіть будь-ласка чи підійдуть ці колодки на пасат б5 1998 р.в.?" at bounding box center [852, 341] width 208 height 23
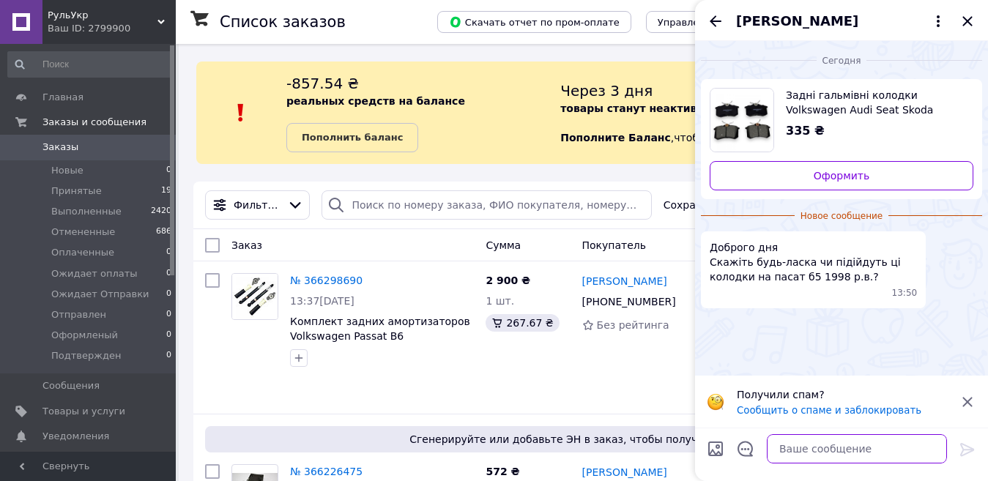
click at [812, 445] on textarea at bounding box center [857, 448] width 180 height 29
paste textarea "Доброго вечора. Можете скинути для перевірки?"
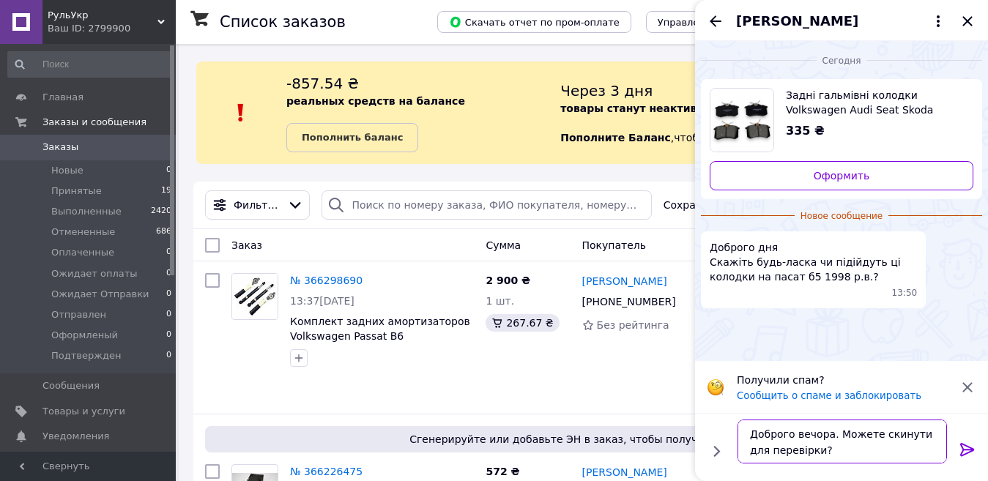
click at [914, 437] on textarea "Доброго вечора. Можете скинути для перевірки?" at bounding box center [842, 442] width 209 height 44
type textarea "Доброго вечора. Можете скинути VIN для перевірки?"
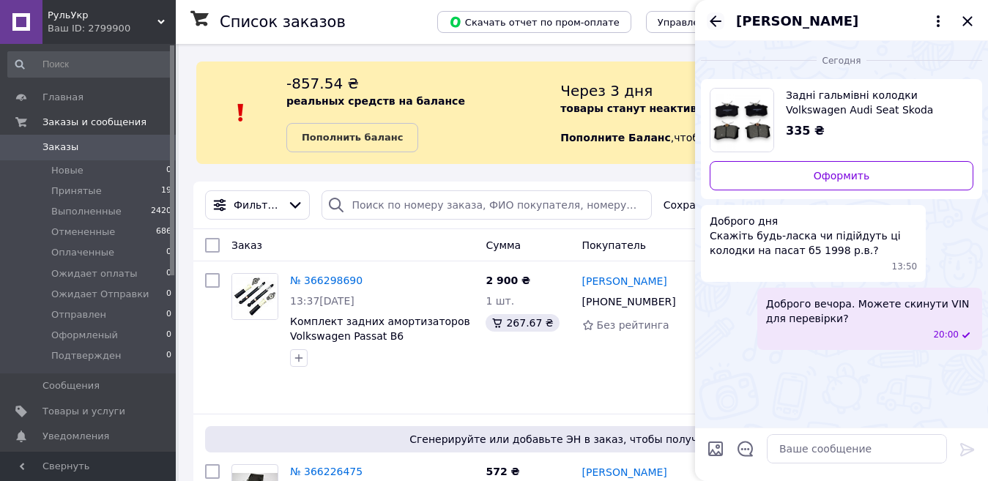
click at [719, 21] on icon "Назад" at bounding box center [716, 21] width 18 height 18
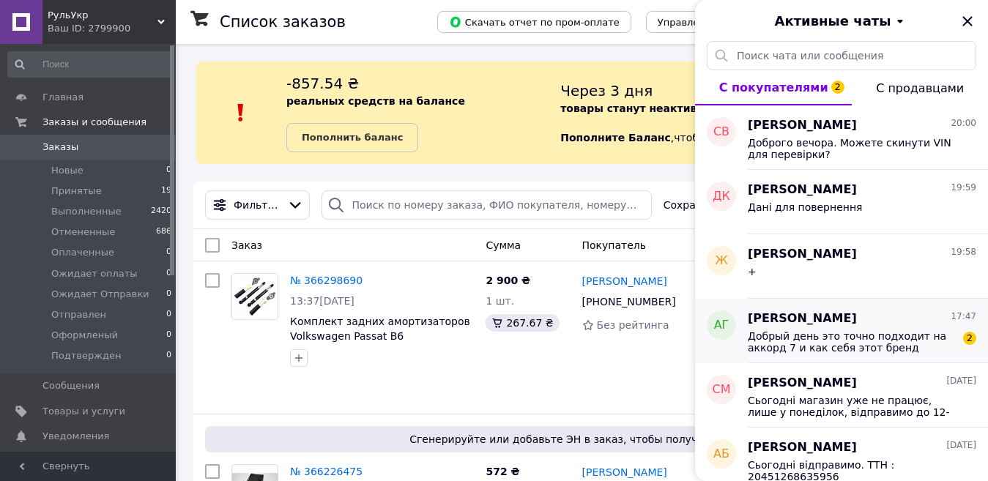
click at [880, 312] on div "Андрей Георгиев 17:47" at bounding box center [862, 319] width 229 height 17
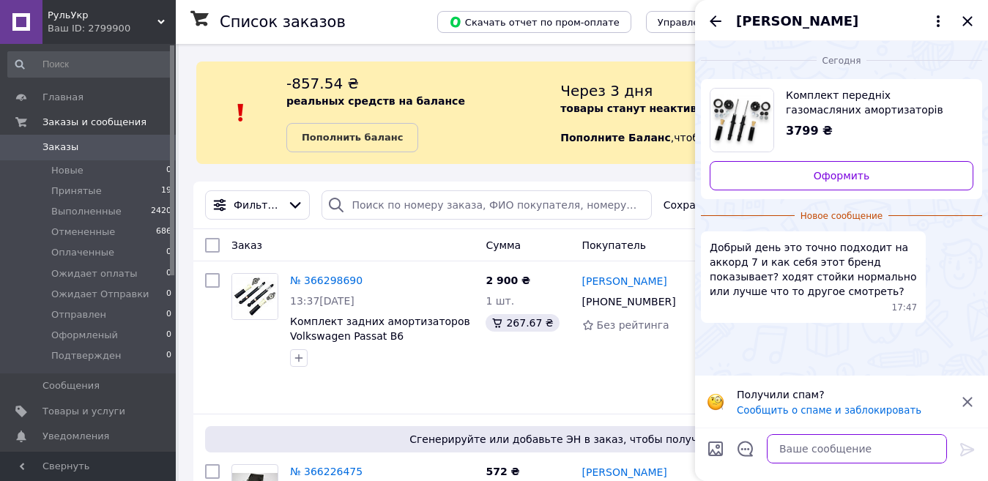
click at [828, 455] on textarea at bounding box center [857, 448] width 180 height 29
paste textarea "Доброго вечора. Це найбюджетніший варіант. А так, щодо амортизаторів проблем не…"
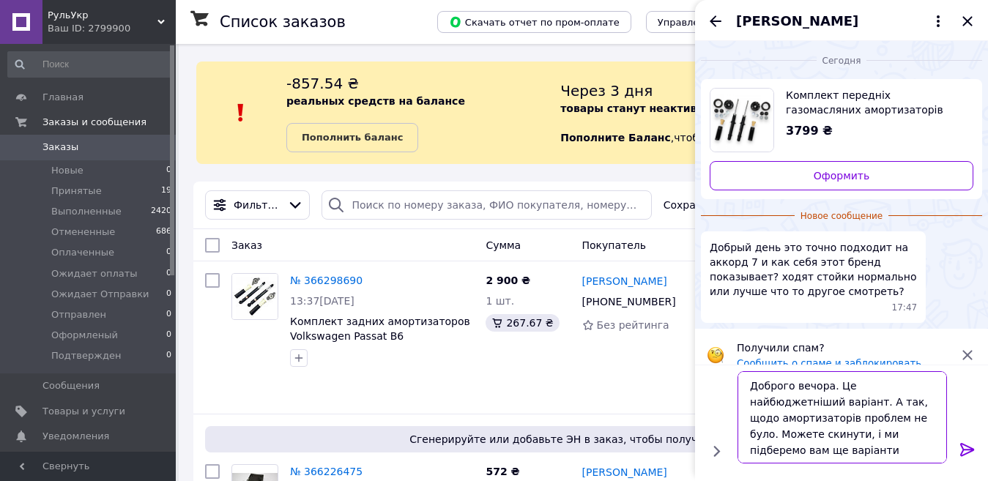
click at [867, 385] on textarea "Доброго вечора. Це найбюджетніший варіант. А так, щодо амортизаторів проблем не…" at bounding box center [842, 417] width 209 height 92
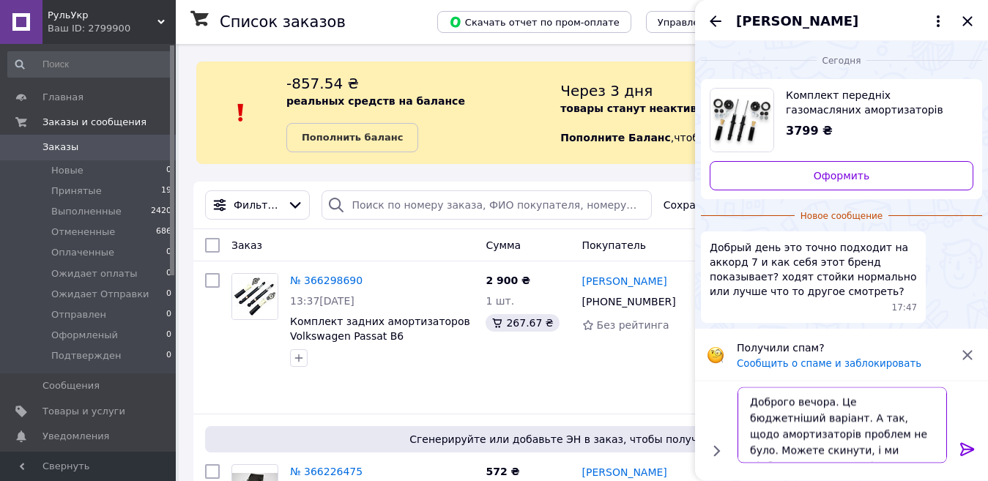
click at [923, 435] on textarea "Доброго вечора. Це бюджетніший варіант. А так, щодо амортизаторів проблем не бу…" at bounding box center [842, 425] width 209 height 76
type textarea "Доброго вечора. Це бюджетніший варіант. А так, щодо амортизаторів проблем не бу…"
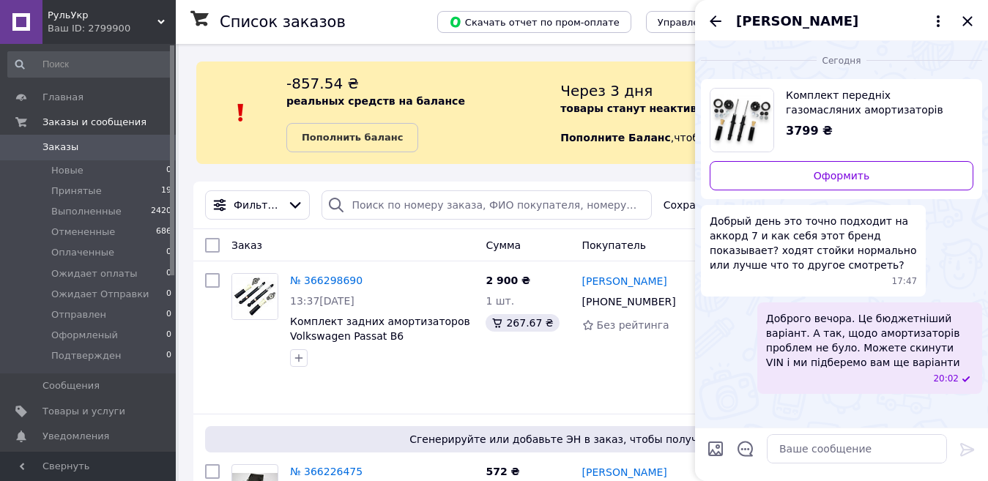
click at [718, 24] on icon "Назад" at bounding box center [716, 21] width 18 height 18
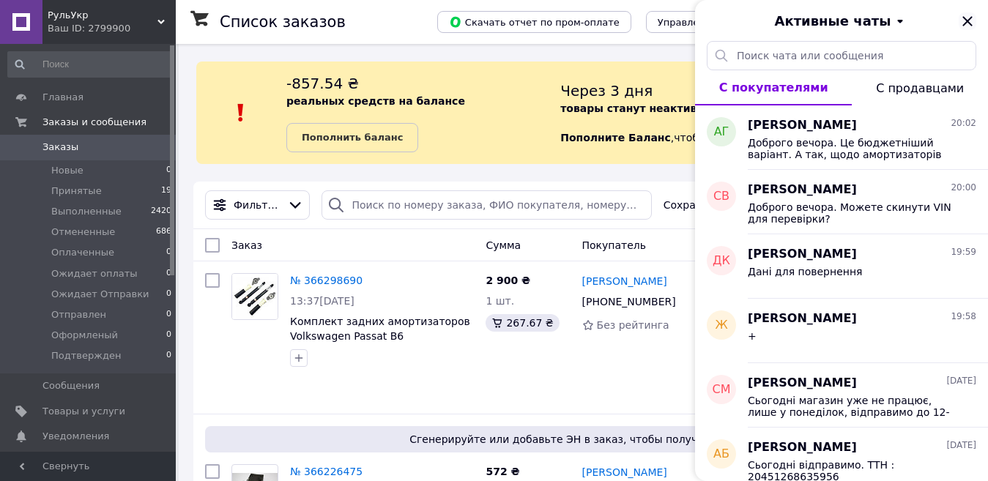
click at [971, 24] on icon "Закрыть" at bounding box center [967, 21] width 10 height 10
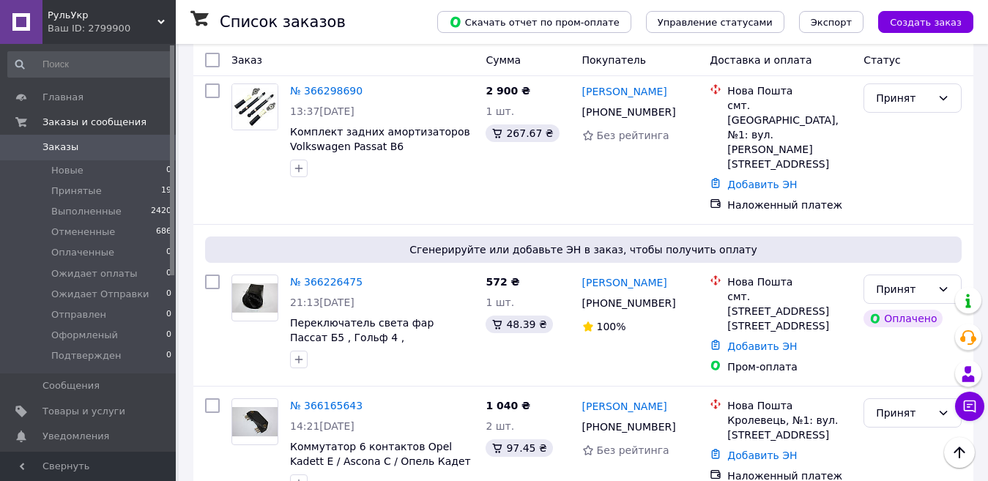
scroll to position [146, 0]
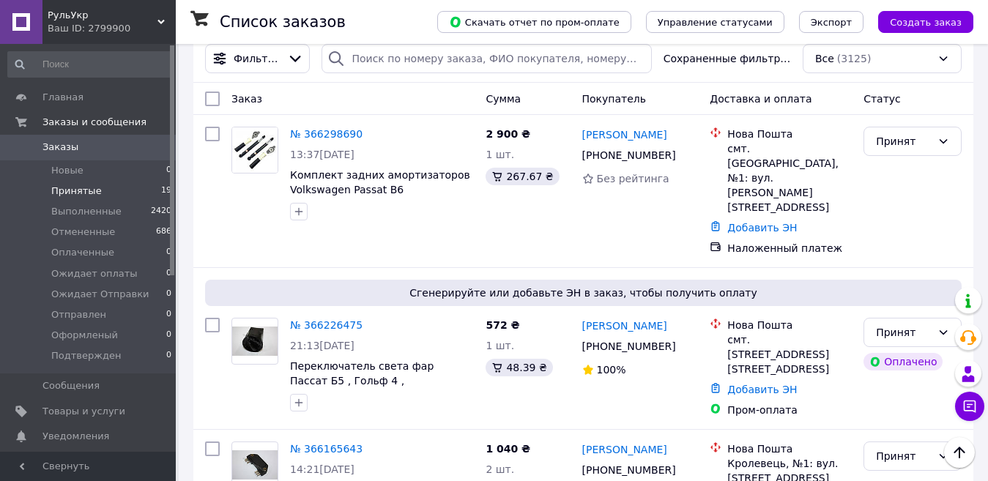
click at [75, 188] on span "Принятые" at bounding box center [76, 191] width 51 height 13
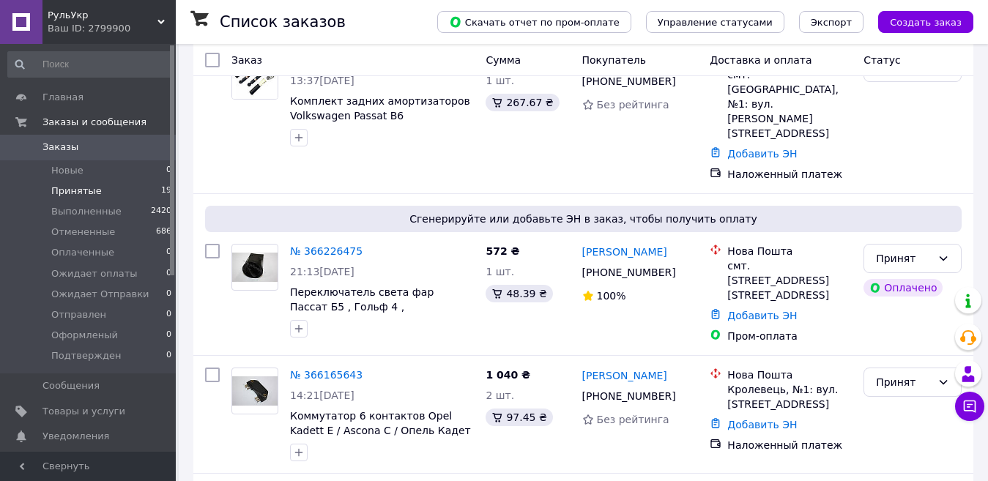
scroll to position [586, 0]
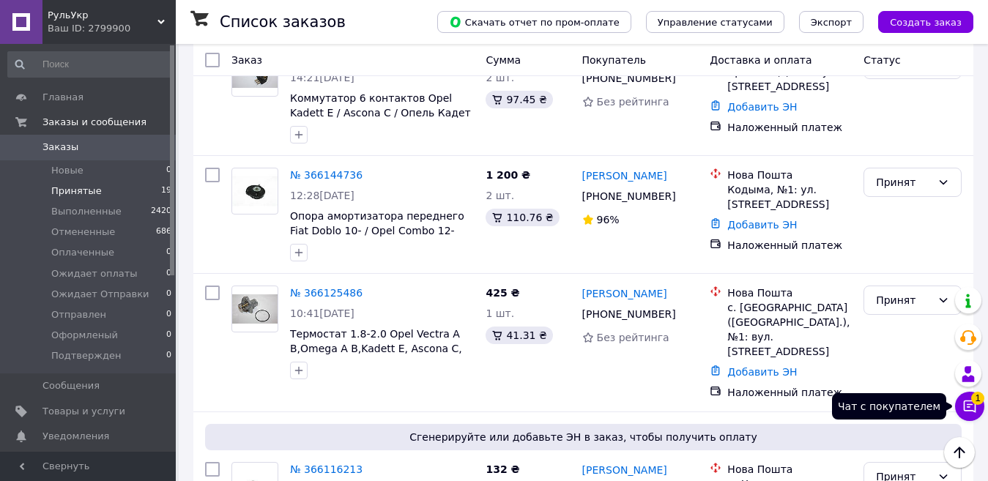
click at [971, 419] on button "Чат с покупателем 1" at bounding box center [969, 406] width 29 height 29
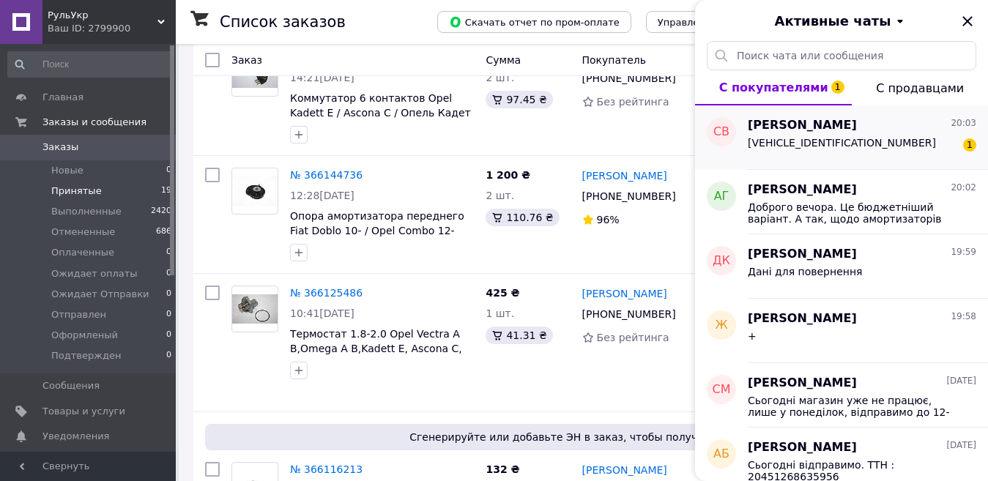
click at [834, 150] on div "[VEHICLE_IDENTIFICATION_NUMBER]" at bounding box center [842, 147] width 188 height 21
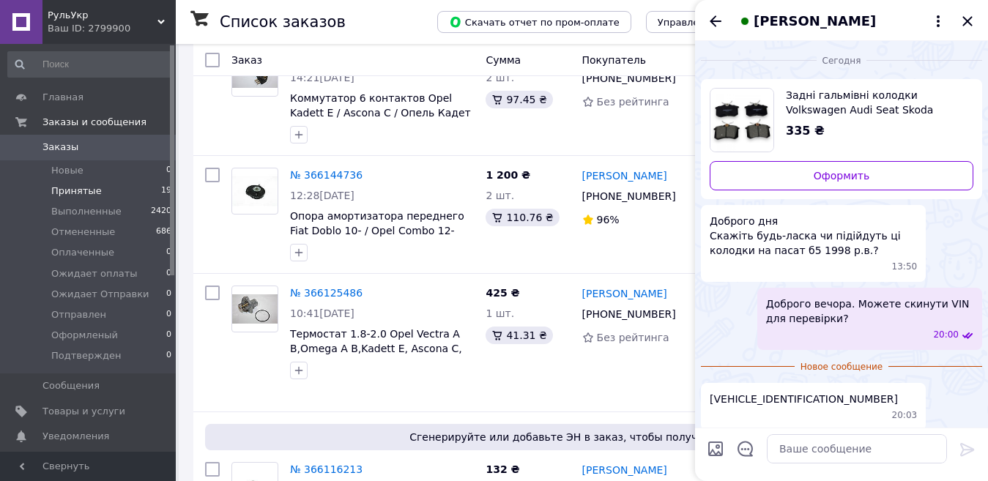
click at [765, 396] on span "[VEHICLE_IDENTIFICATION_NUMBER]" at bounding box center [804, 399] width 188 height 15
copy span "[VEHICLE_IDENTIFICATION_NUMBER]"
click at [856, 107] on span "Задні гальмівні колодки Volkswagen Audi Seat Skoda Renault Peugeot (JASANPARTS …" at bounding box center [874, 102] width 176 height 29
click at [829, 448] on textarea at bounding box center [857, 448] width 180 height 29
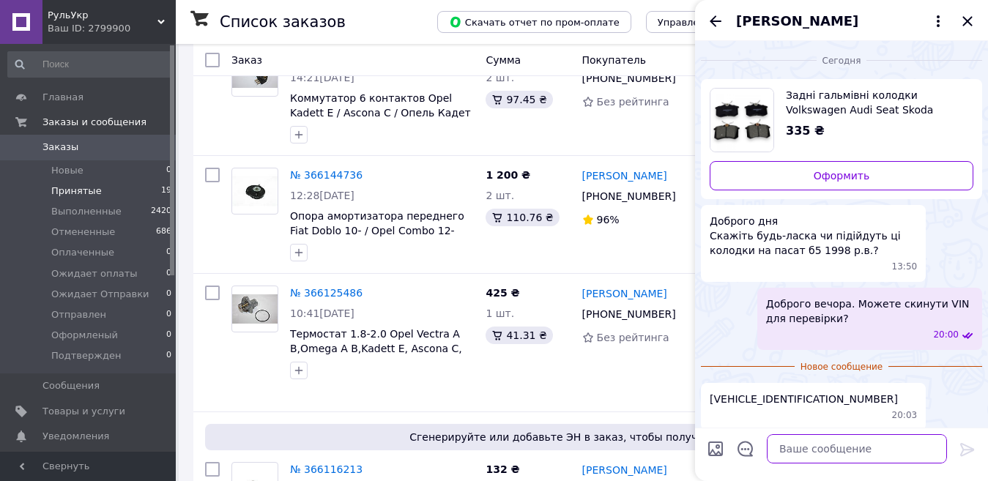
type textarea "Т"
type textarea "Так, це вони"
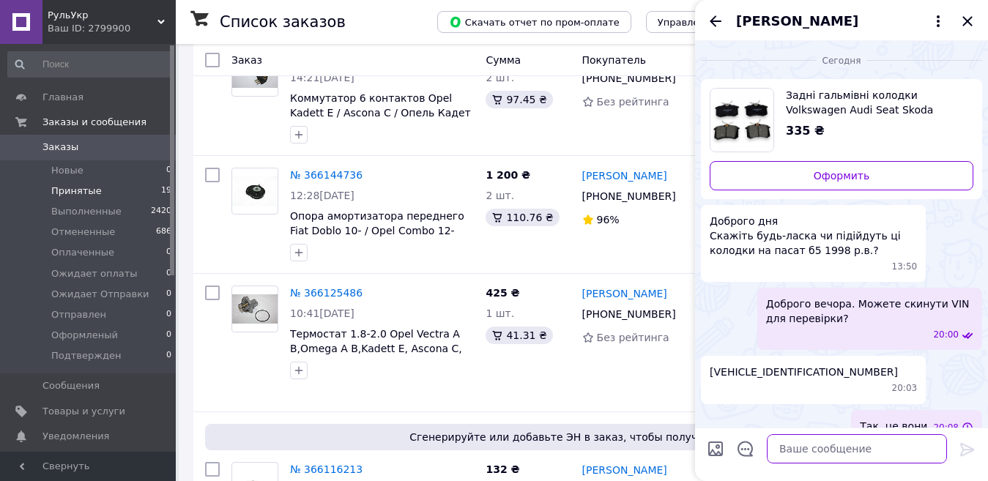
scroll to position [7, 0]
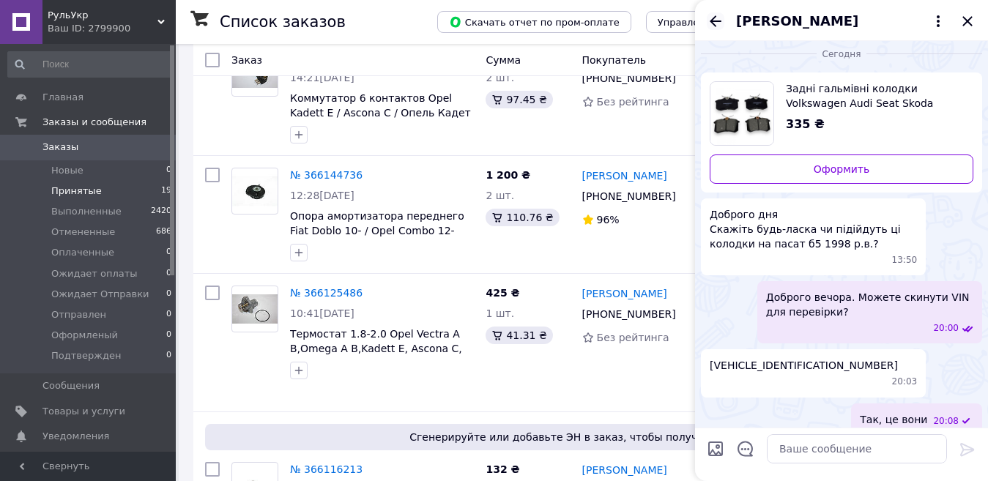
click at [716, 21] on icon "Назад" at bounding box center [716, 20] width 12 height 11
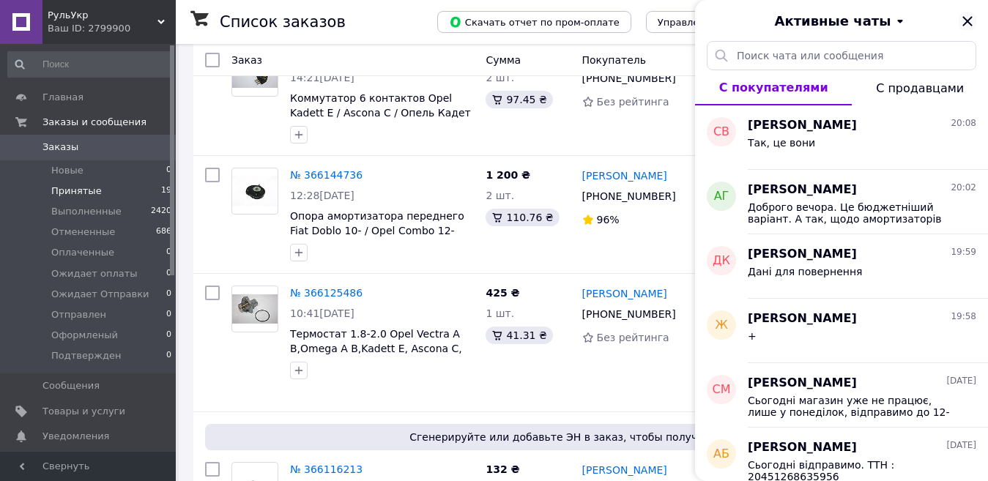
click at [965, 23] on icon "Закрыть" at bounding box center [967, 21] width 10 height 10
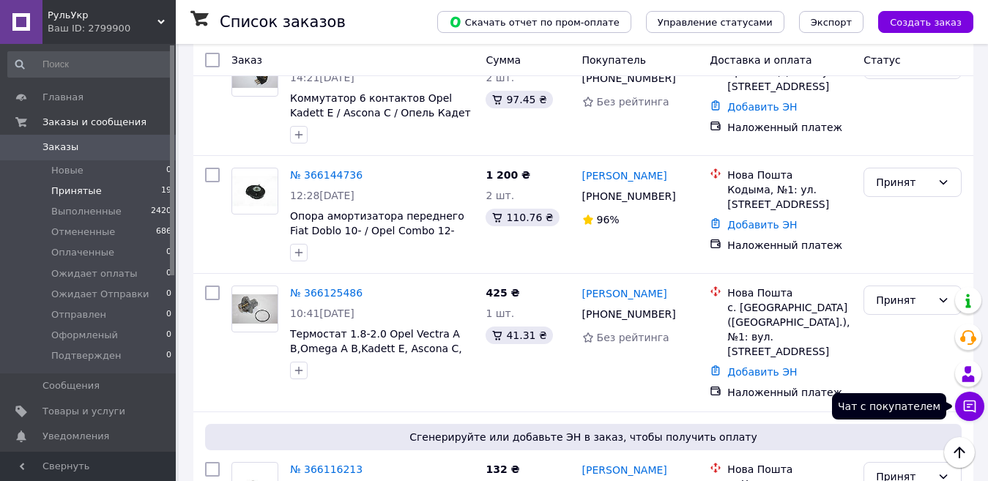
click at [961, 405] on button "Чат с покупателем" at bounding box center [969, 406] width 29 height 29
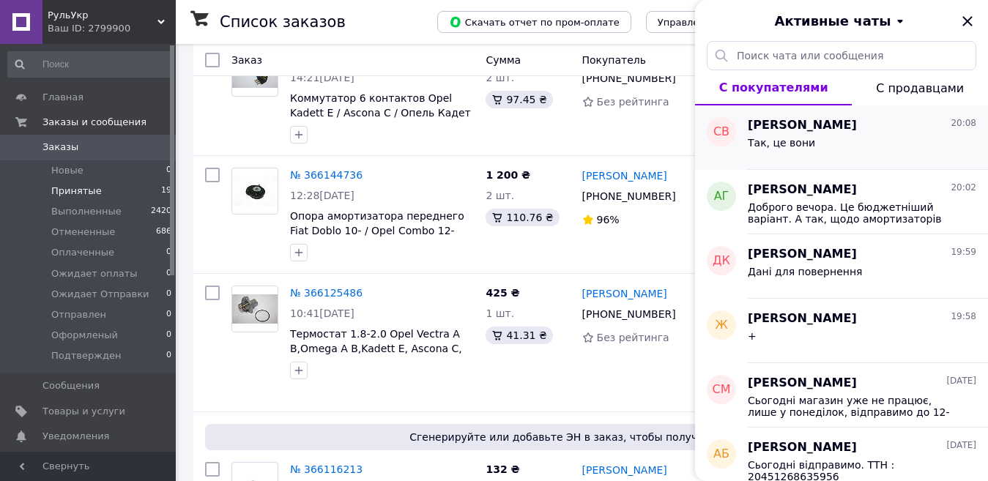
click at [846, 151] on div "Так, це вони" at bounding box center [862, 145] width 229 height 23
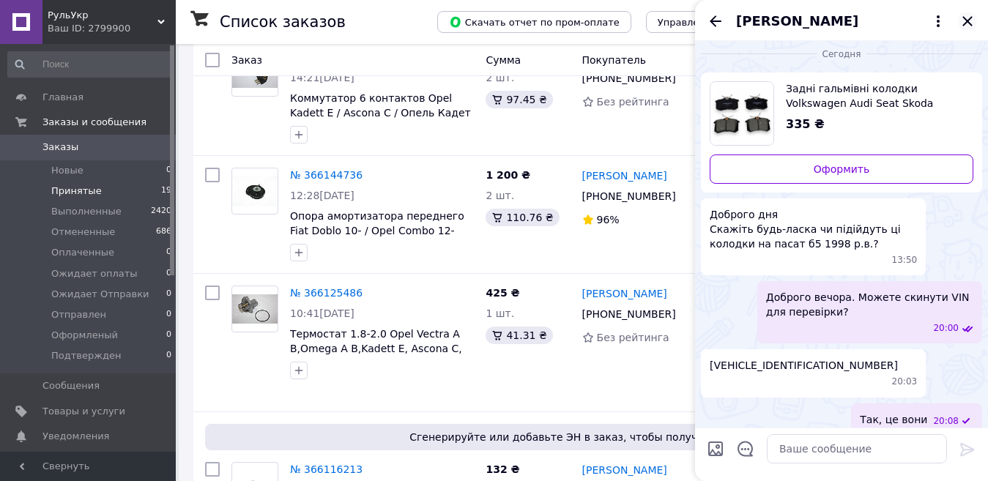
click at [971, 17] on icon "Закрыть" at bounding box center [968, 21] width 18 height 18
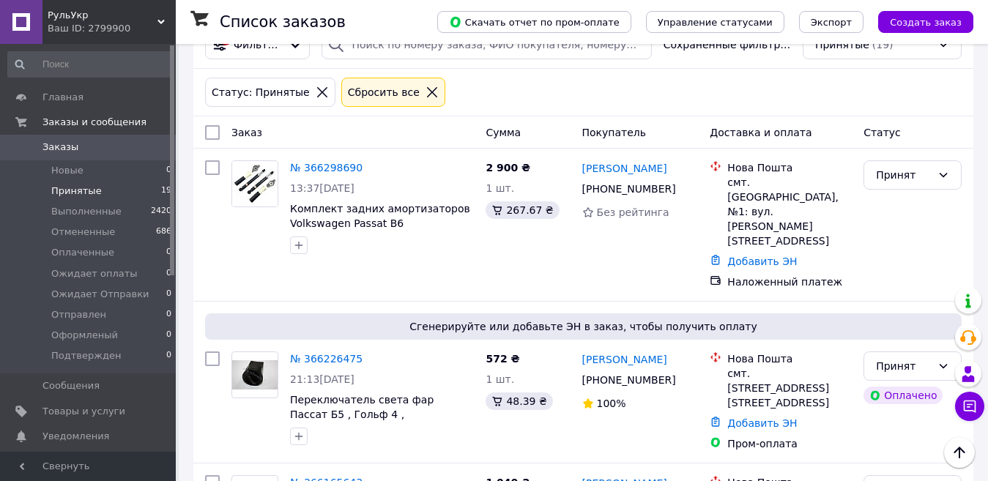
scroll to position [0, 0]
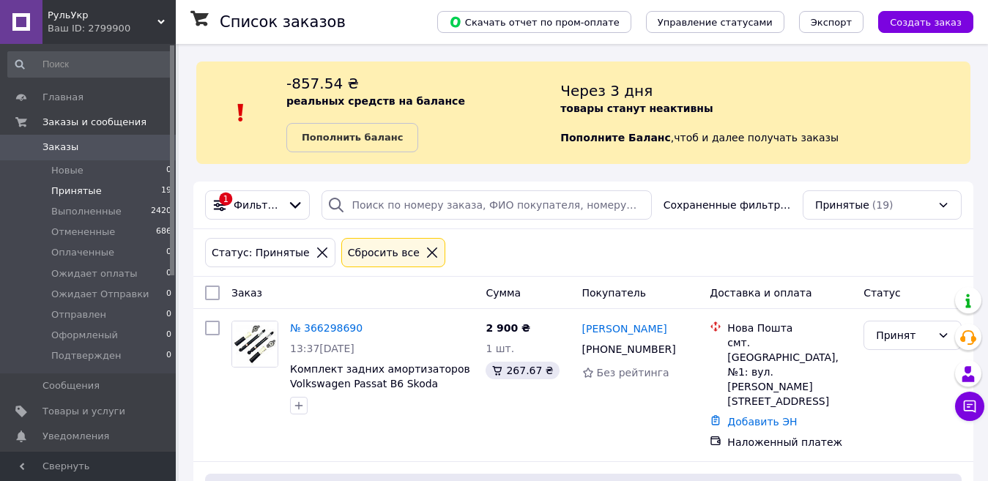
click at [154, 81] on div "Главная Заказы и сообщения Заказы 0 Новые 0 Принятые 19 Выполненные 2420 Отмене…" at bounding box center [90, 250] width 180 height 412
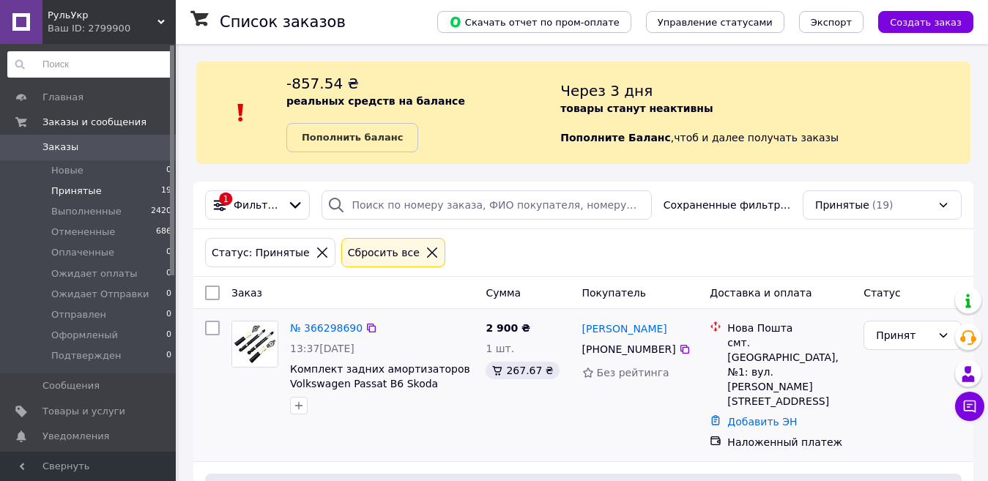
click at [493, 311] on div "№ 366298690 13:37[DATE] Комплект задних амортизаторов Volkswagen Passat B6 [PER…" at bounding box center [583, 385] width 780 height 152
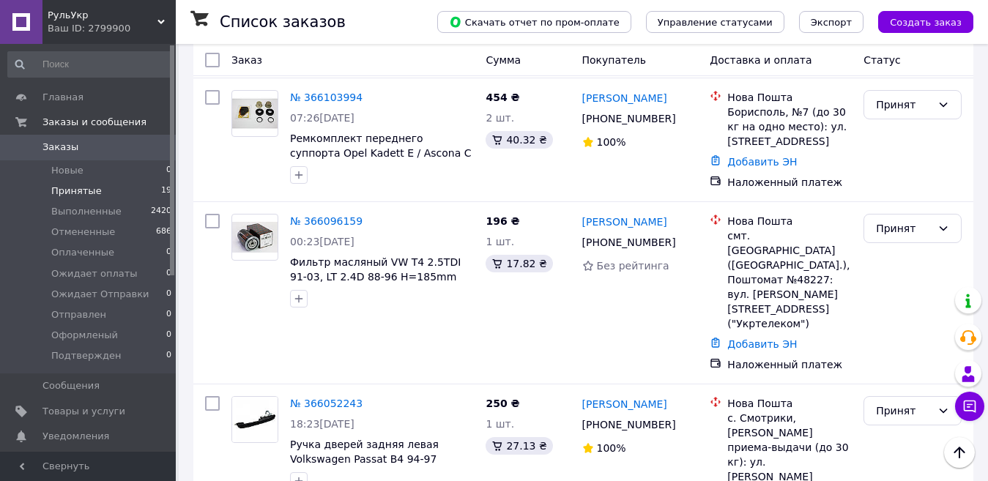
scroll to position [1266, 0]
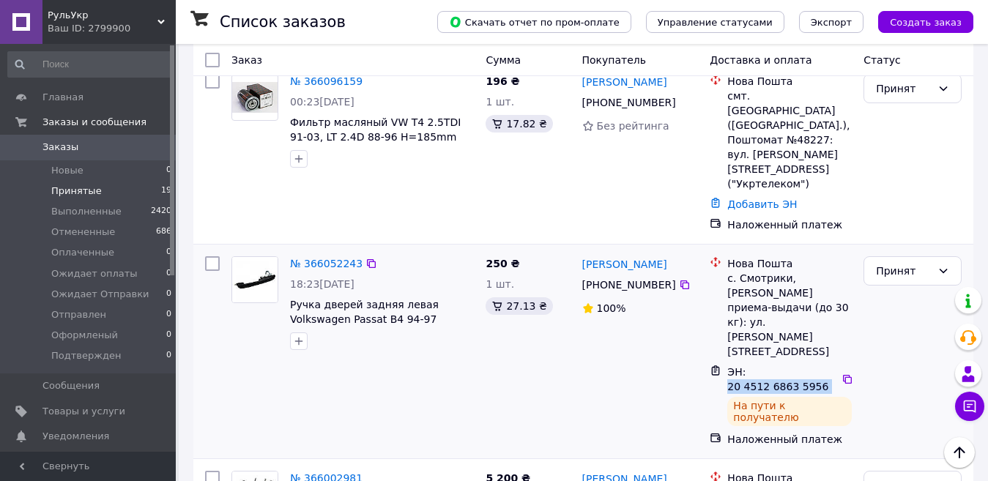
drag, startPoint x: 834, startPoint y: 177, endPoint x: 744, endPoint y: 182, distance: 89.5
click at [744, 363] on div "ЭН: 20 4512 6863 5956" at bounding box center [789, 379] width 127 height 32
copy div "20 4512 6863 5956"
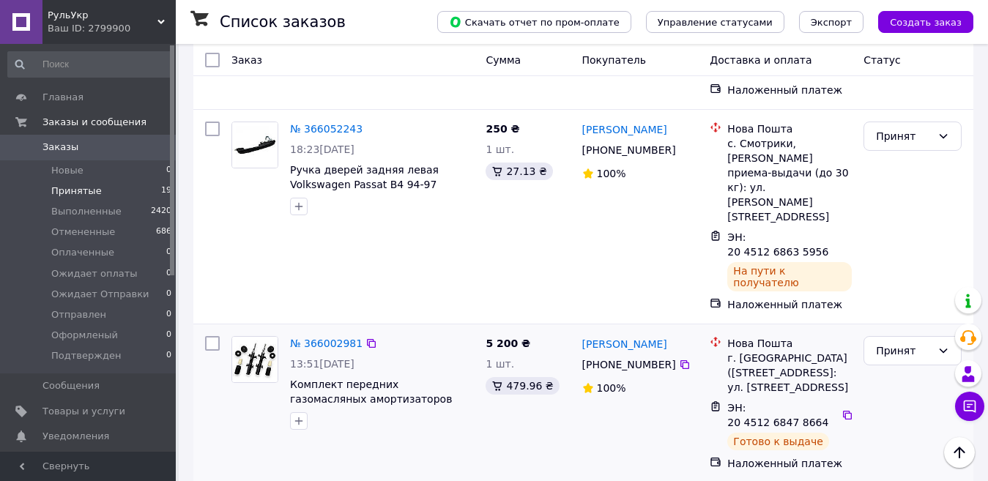
scroll to position [1412, 0]
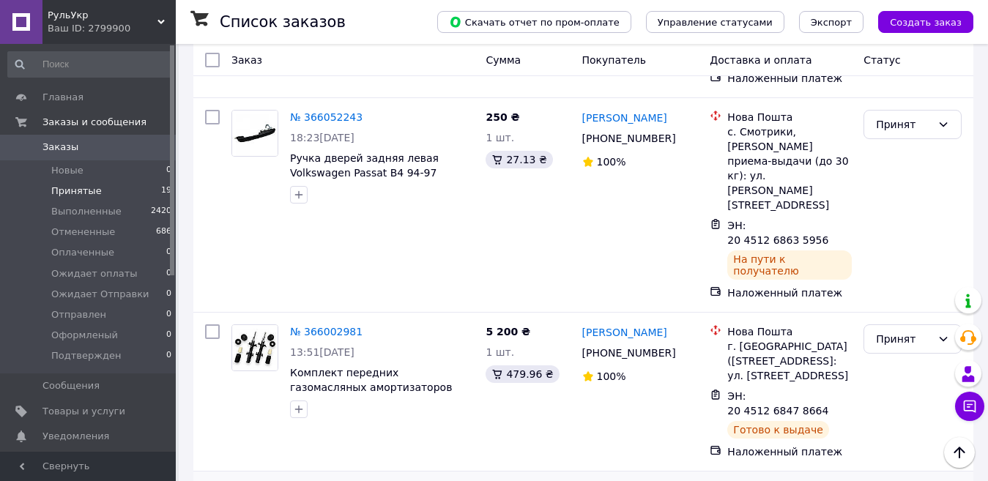
drag, startPoint x: 830, startPoint y: 319, endPoint x: 752, endPoint y: 322, distance: 78.4
copy span "20 4512 6847 9867"
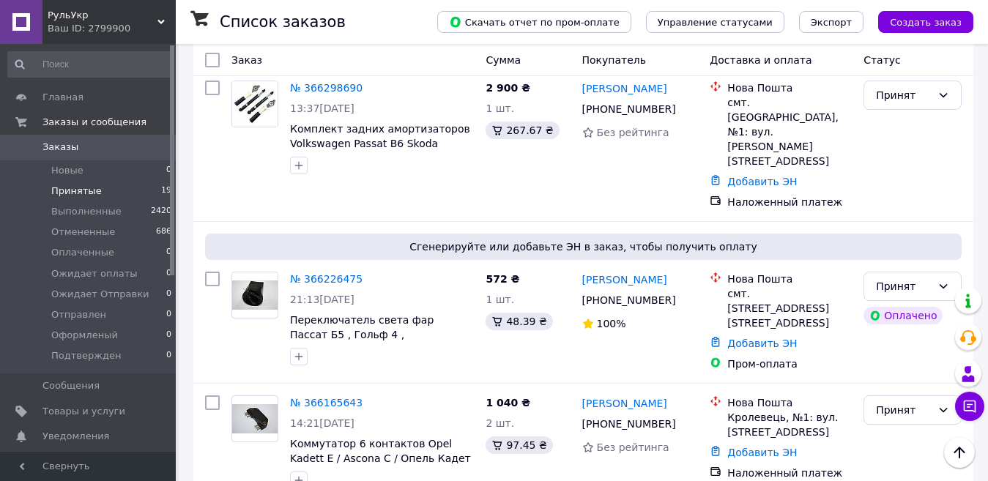
scroll to position [0, 0]
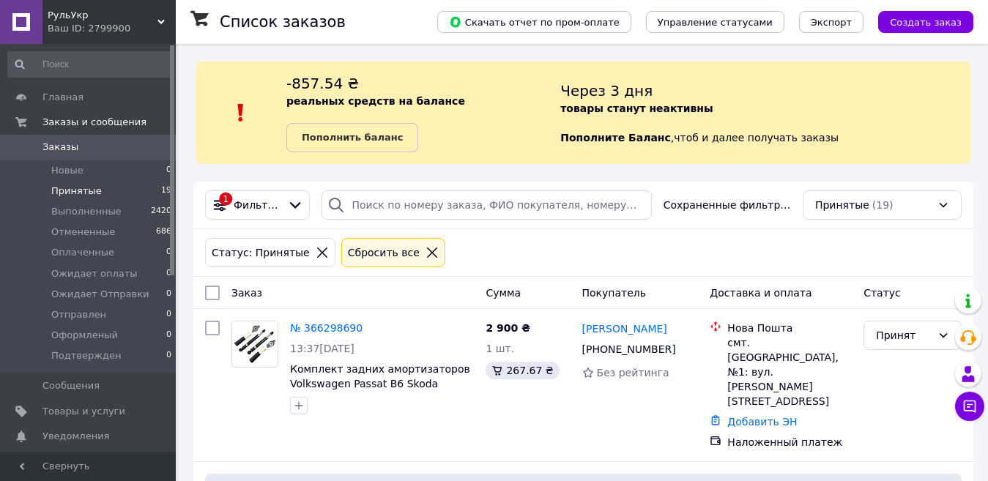
click at [807, 241] on div "Статус: Принятые Сбросить все" at bounding box center [583, 252] width 763 height 35
click at [433, 414] on div at bounding box center [382, 405] width 190 height 23
click at [960, 405] on button "Чат с покупателем 1" at bounding box center [969, 406] width 29 height 29
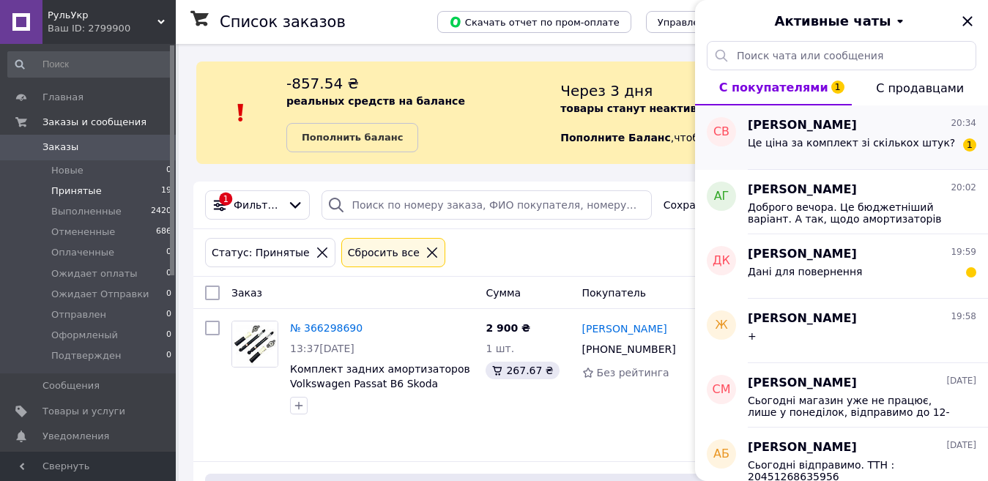
click at [910, 143] on span "Це ціна за комплект зі скількох штук?" at bounding box center [851, 143] width 207 height 12
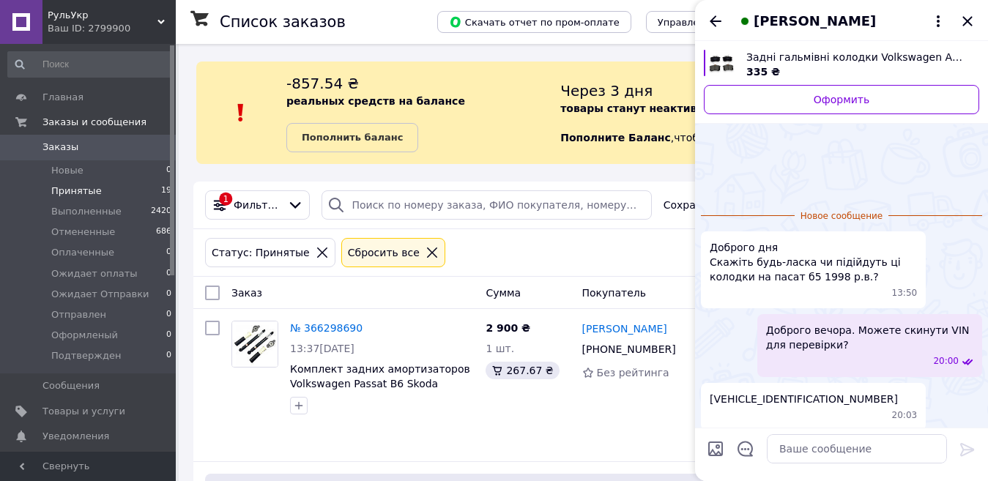
scroll to position [72, 0]
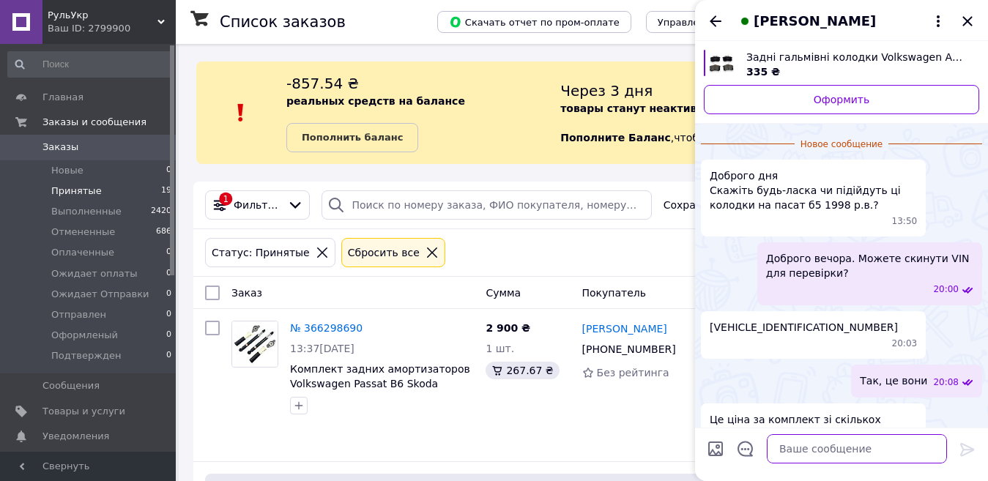
click at [801, 448] on textarea at bounding box center [857, 448] width 180 height 29
type textarea "це комплект - 4 шт."
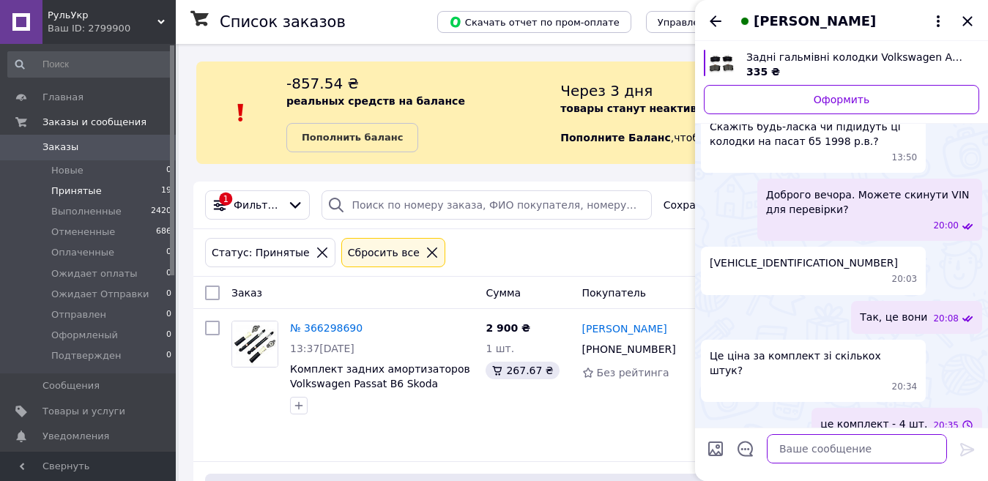
scroll to position [47, 0]
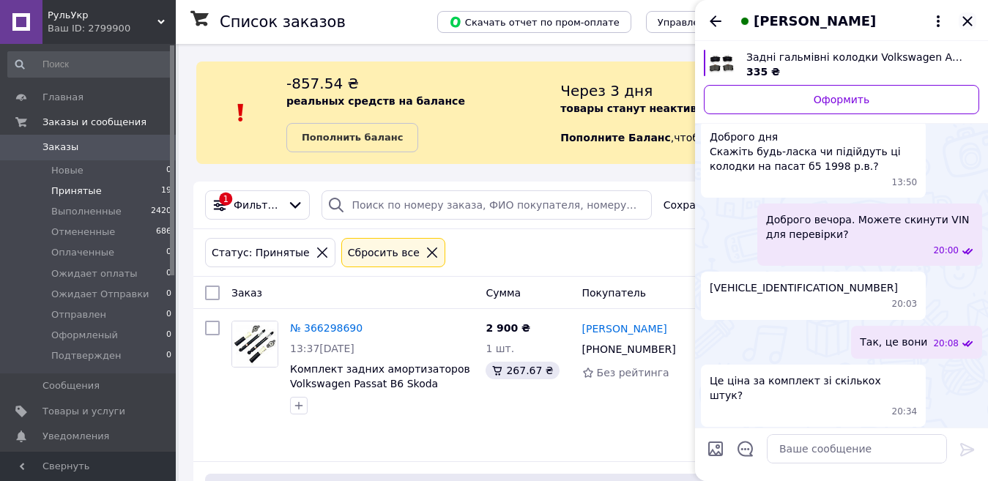
click at [965, 21] on icon "Закрыть" at bounding box center [968, 21] width 18 height 18
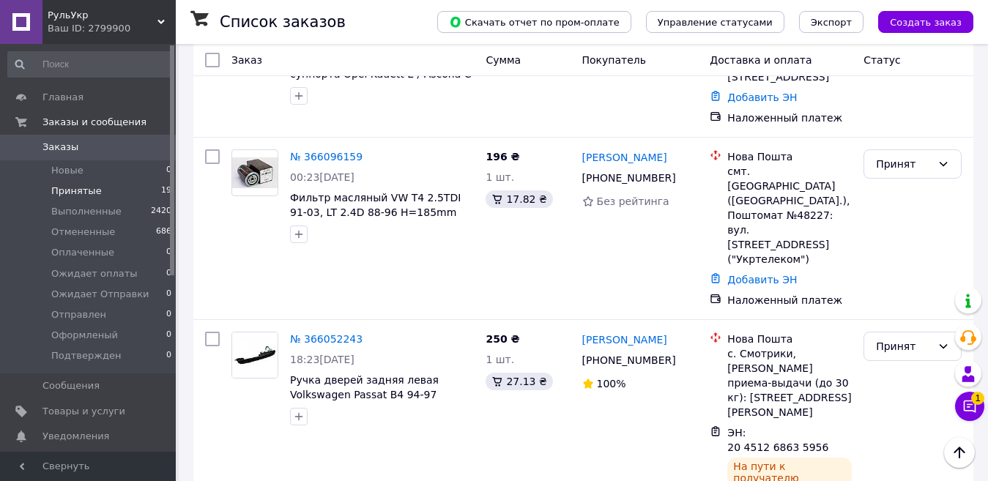
scroll to position [1465, 0]
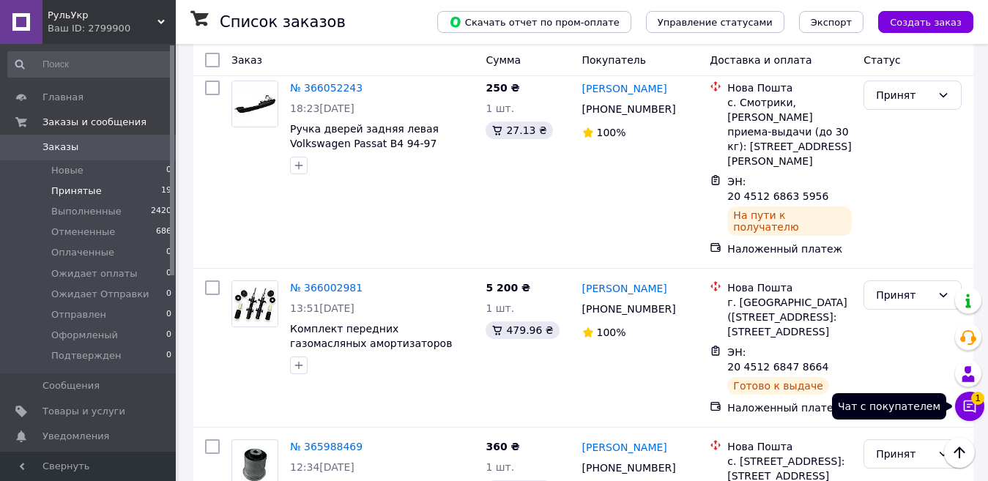
click at [984, 411] on button "Чат с покупателем 1" at bounding box center [969, 406] width 29 height 29
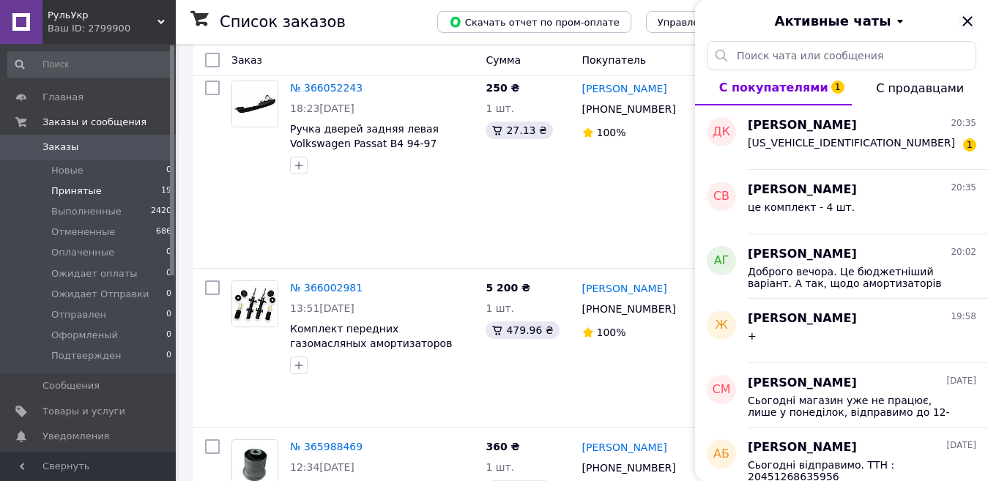
click at [966, 24] on icon "Закрыть" at bounding box center [968, 21] width 18 height 18
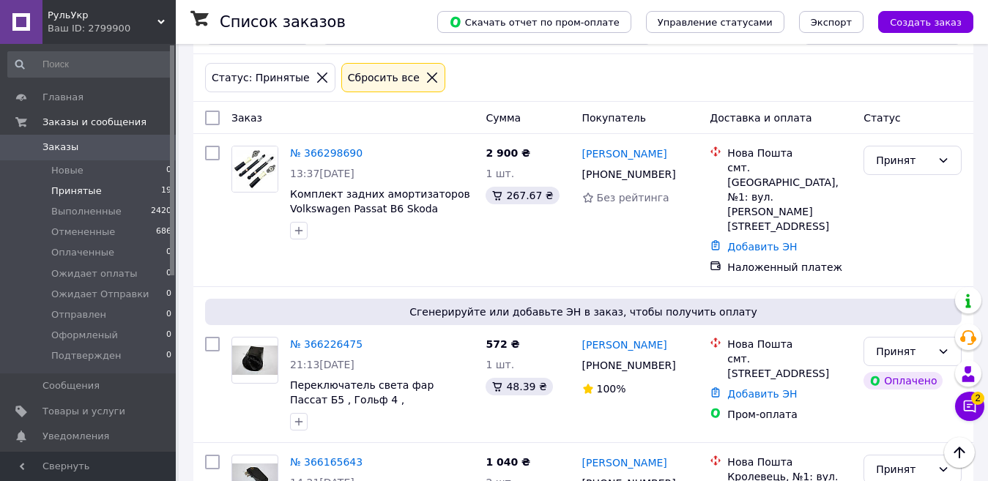
scroll to position [0, 0]
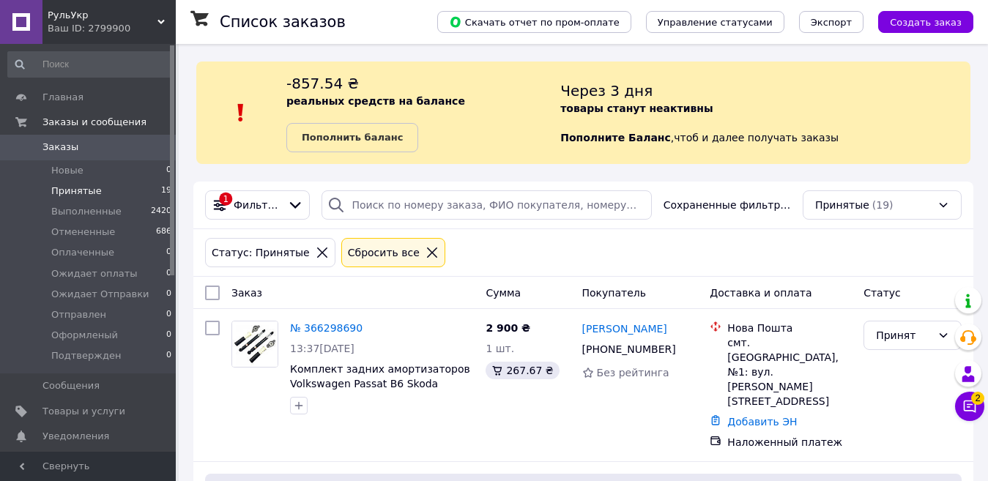
drag, startPoint x: 50, startPoint y: 144, endPoint x: 112, endPoint y: 3, distance: 154.5
click at [51, 144] on span "Заказы" at bounding box center [60, 147] width 36 height 13
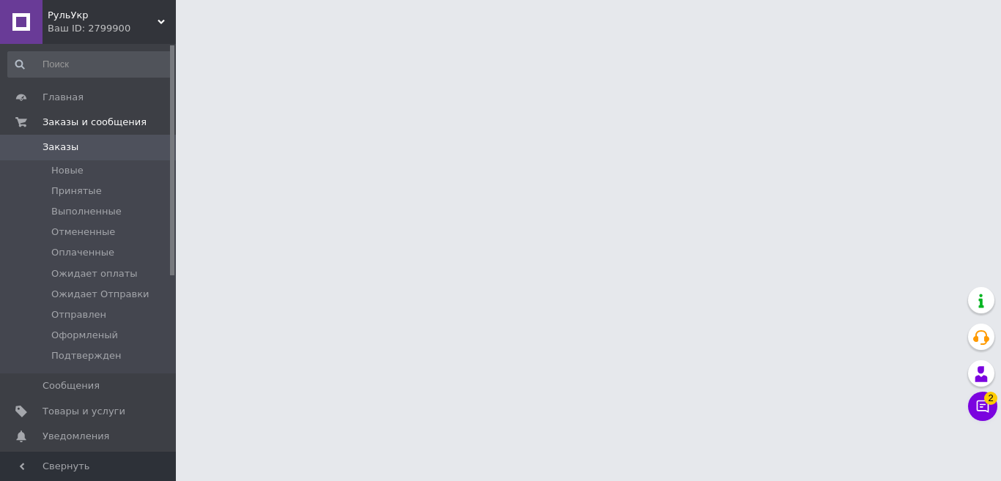
click at [984, 413] on div "Чат с покупателем 2" at bounding box center [982, 406] width 29 height 29
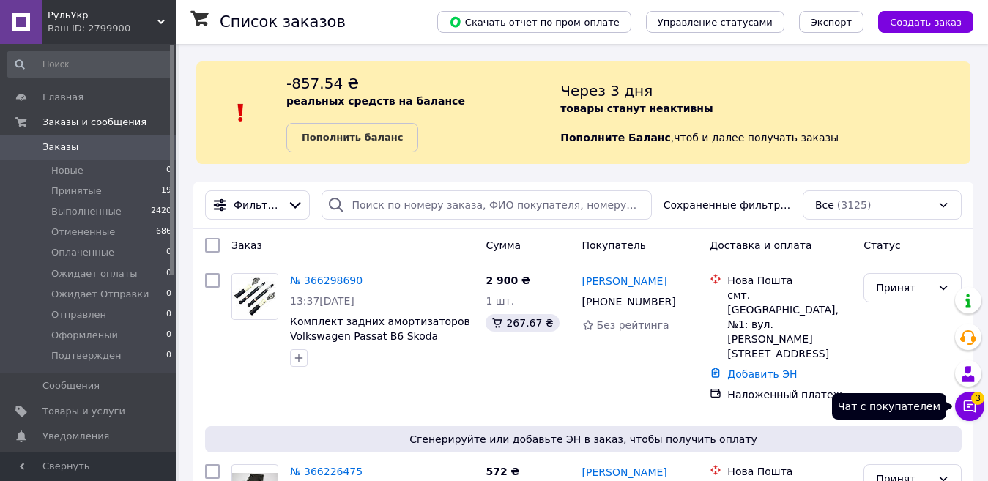
click at [977, 409] on button "Чат с покупателем 3" at bounding box center [969, 406] width 29 height 29
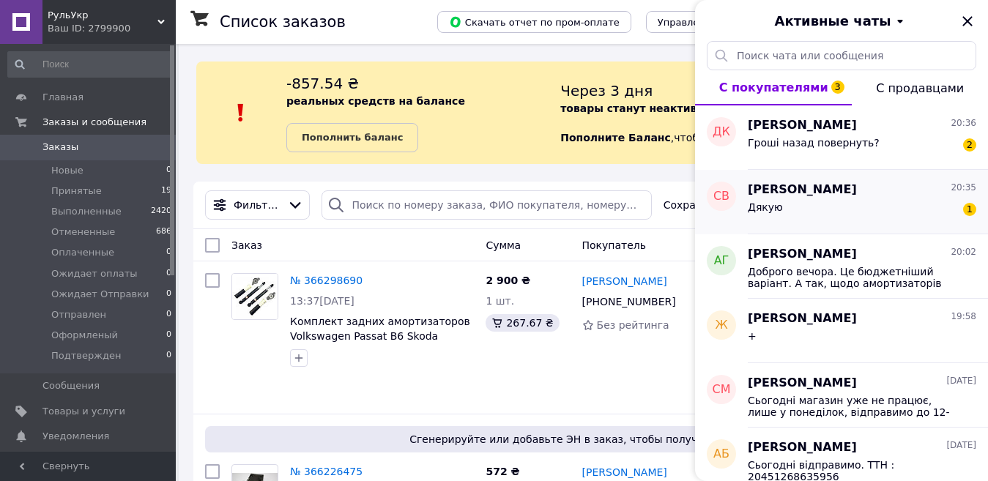
click at [836, 208] on div "Дякую 1" at bounding box center [862, 210] width 229 height 23
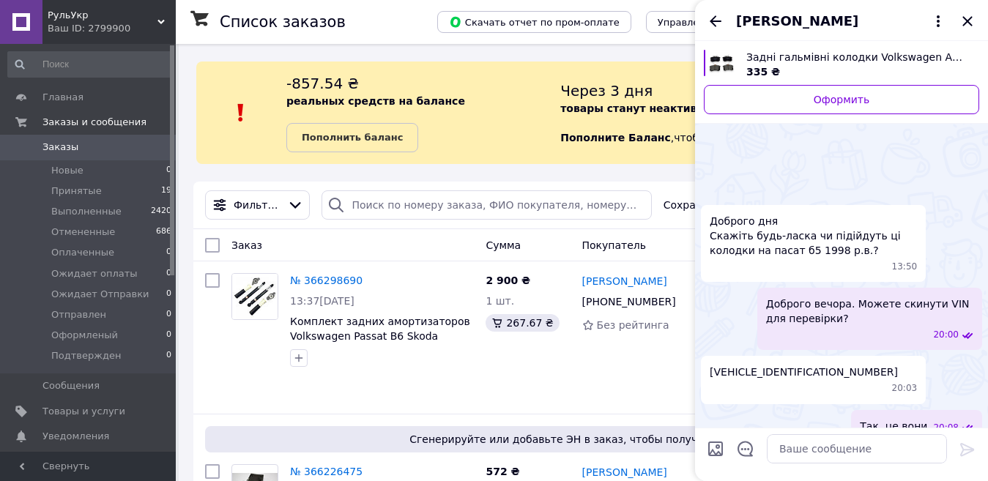
scroll to position [149, 0]
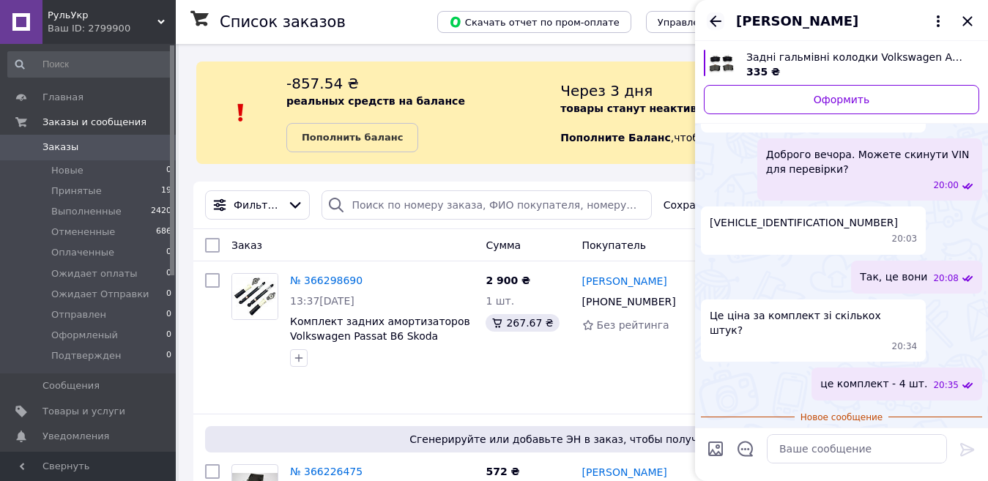
click at [714, 21] on icon "Назад" at bounding box center [716, 20] width 12 height 11
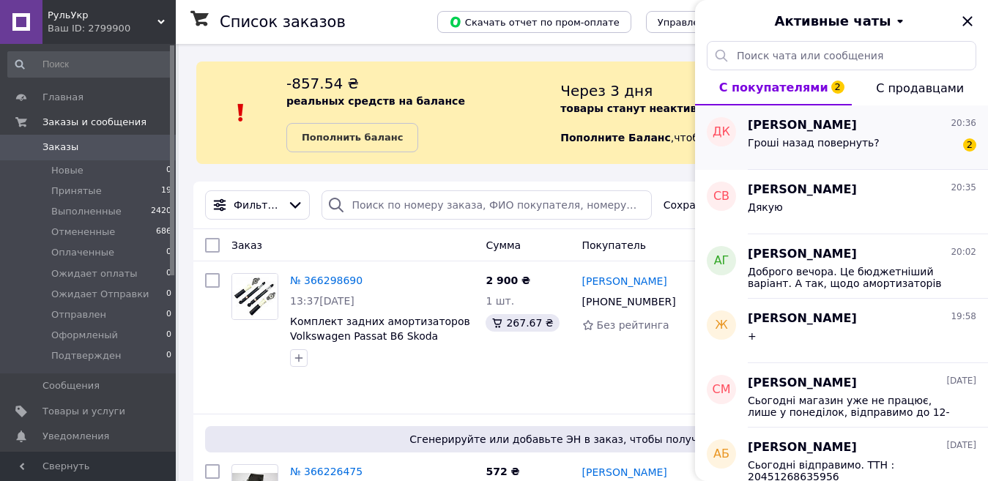
click at [894, 149] on div "Гроші назад повернуть? 2" at bounding box center [862, 145] width 229 height 23
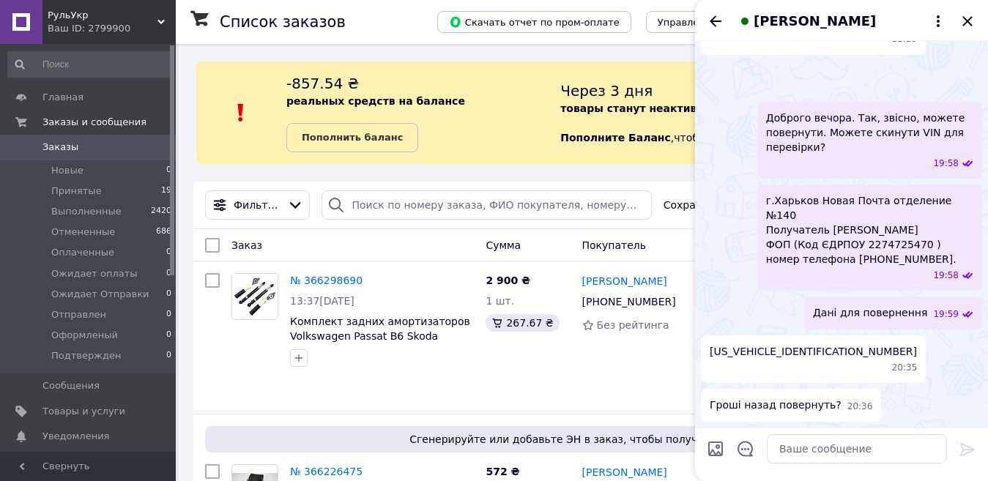
scroll to position [835, 0]
click at [787, 359] on span "[US_VEHICLE_IDENTIFICATION_NUMBER]" at bounding box center [813, 351] width 207 height 15
copy span "[US_VEHICLE_IDENTIFICATION_NUMBER]"
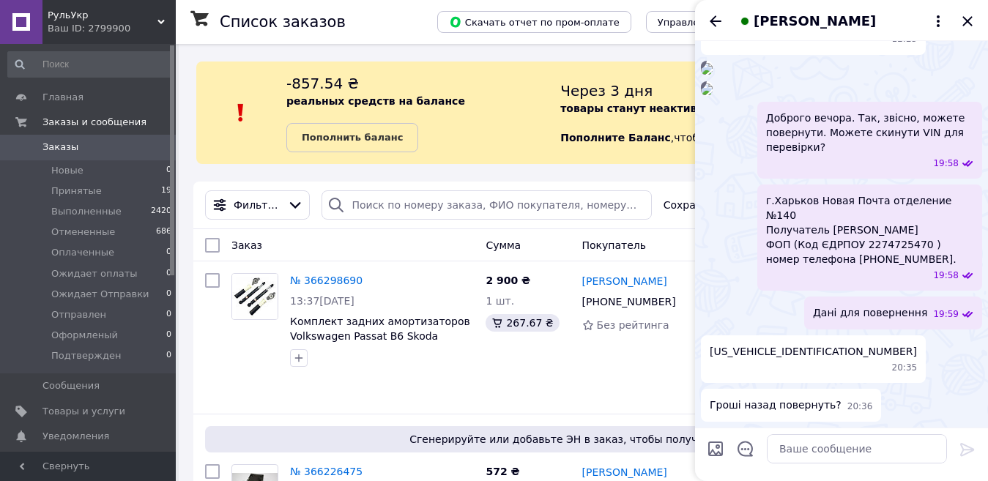
click at [939, 386] on ul "Підскажіть чи можливе повернення якщо вони не підійшли 12:24 І питання чи є кол…" at bounding box center [841, 179] width 281 height 483
click at [780, 359] on span "[US_VEHICLE_IDENTIFICATION_NUMBER]" at bounding box center [813, 351] width 207 height 15
copy span "[US_VEHICLE_IDENTIFICATION_NUMBER]"
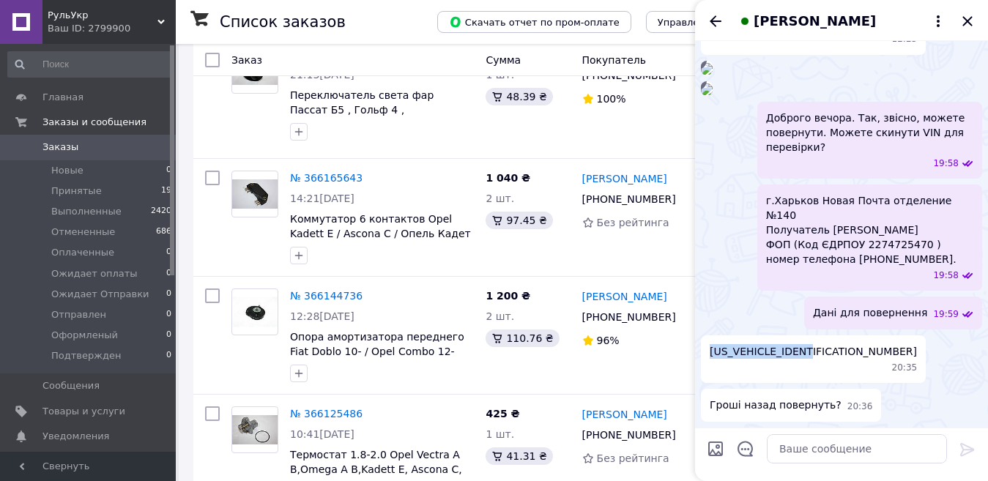
scroll to position [420, 0]
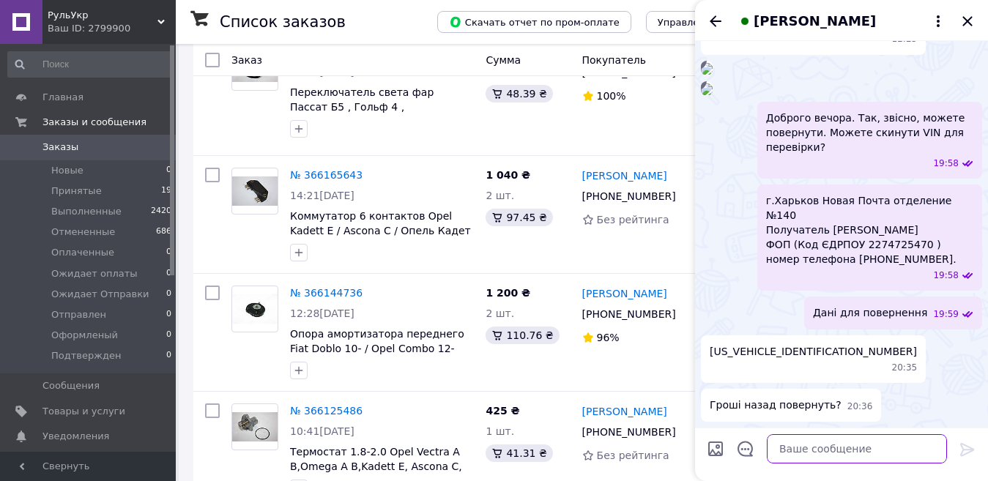
click at [835, 456] on textarea at bounding box center [857, 448] width 180 height 29
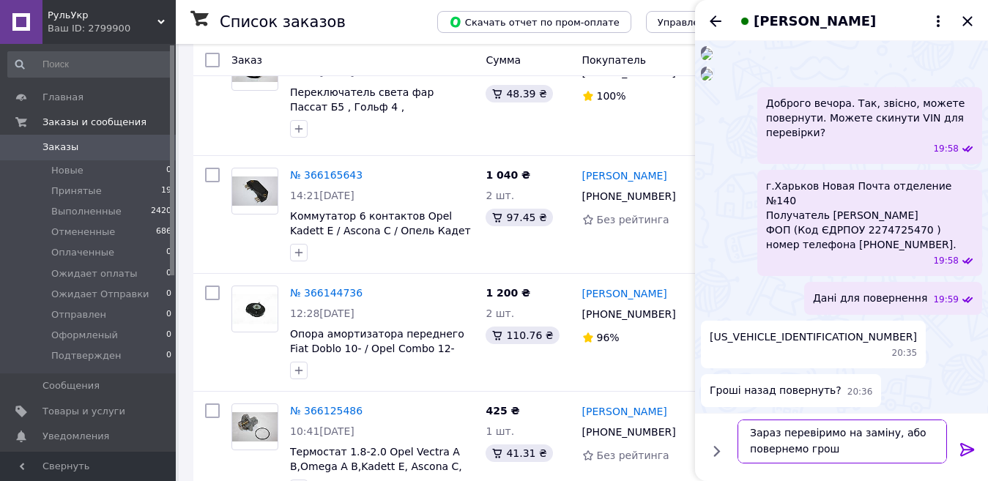
type textarea "Зараз перевіримо на заміну, або повернемо гроші"
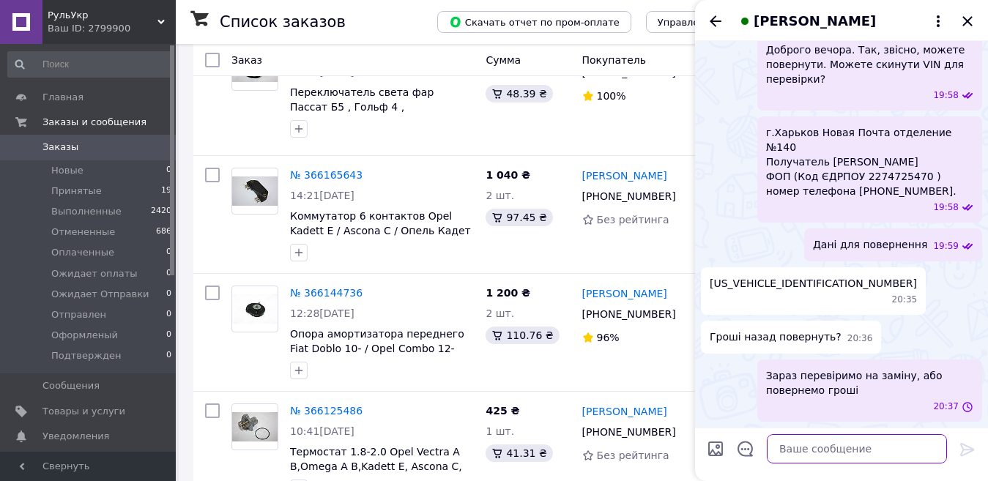
scroll to position [903, 0]
click at [772, 291] on span "[US_VEHICLE_IDENTIFICATION_NUMBER]" at bounding box center [813, 283] width 207 height 15
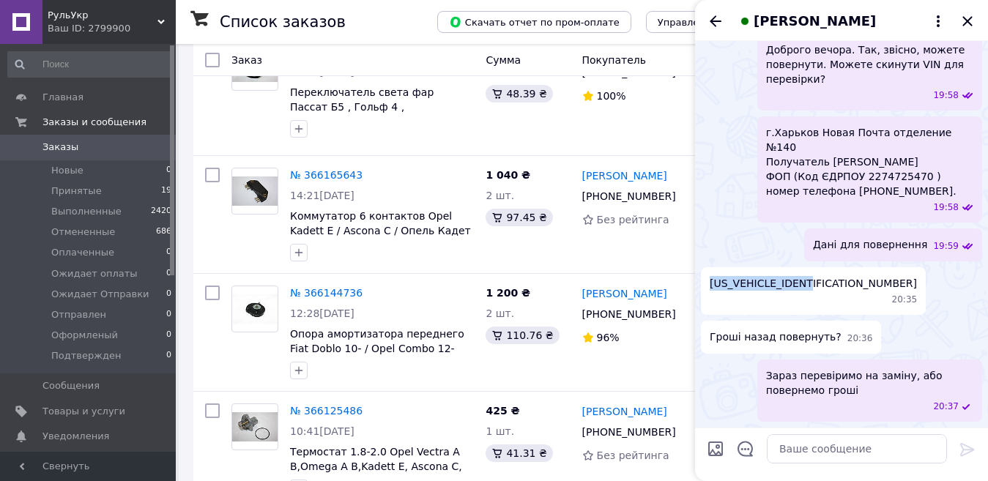
click at [772, 291] on span "[US_VEHICLE_IDENTIFICATION_NUMBER]" at bounding box center [813, 283] width 207 height 15
copy span "[US_VEHICLE_IDENTIFICATION_NUMBER]"
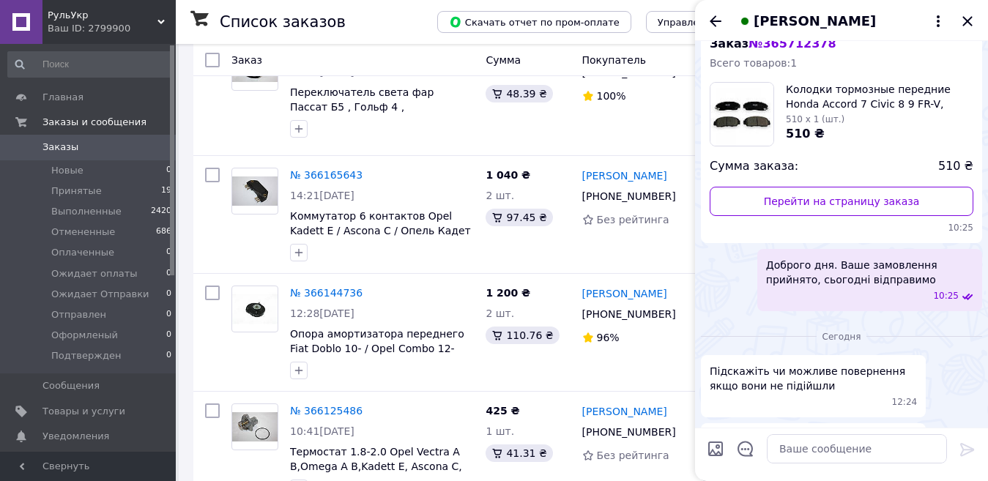
scroll to position [0, 0]
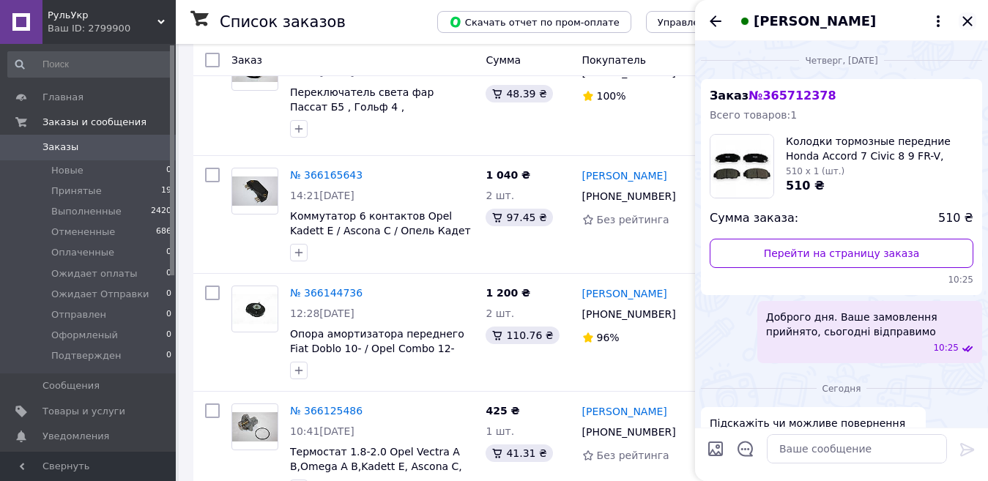
click at [974, 24] on icon "Закрыть" at bounding box center [968, 21] width 18 height 18
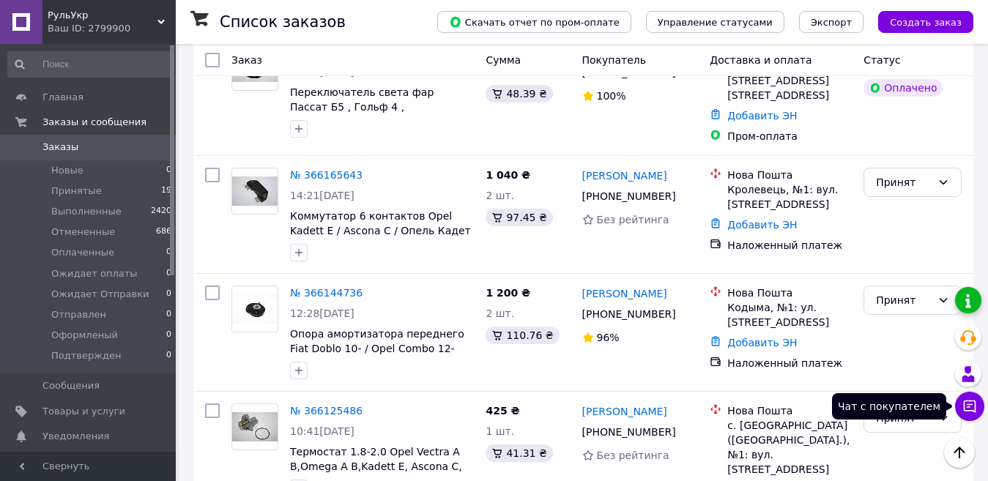
click at [976, 401] on icon at bounding box center [969, 406] width 15 height 15
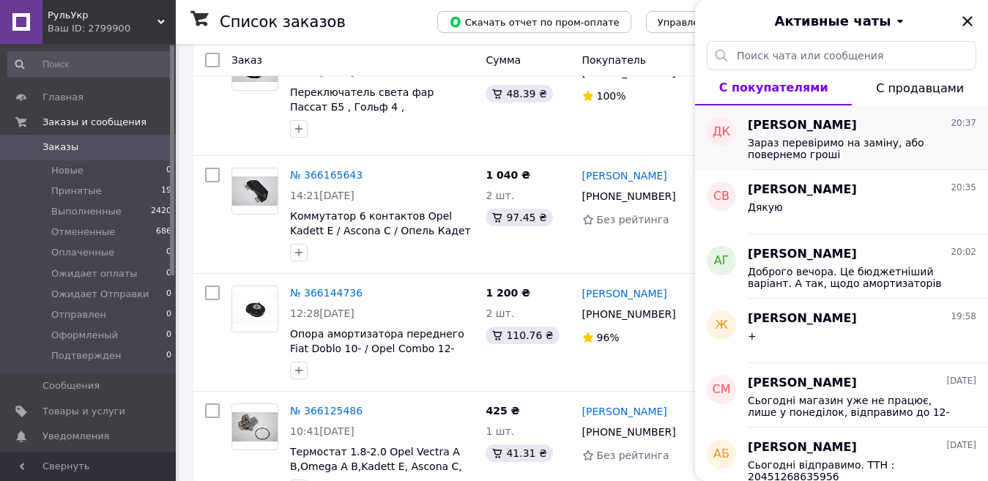
click at [879, 160] on span "Зараз перевіримо на заміну, або повернемо гроші" at bounding box center [852, 148] width 208 height 23
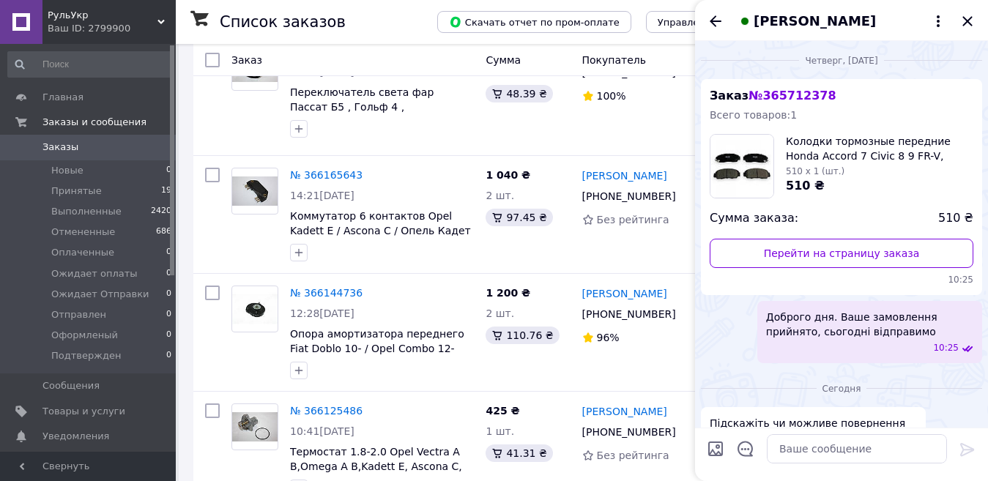
scroll to position [903, 0]
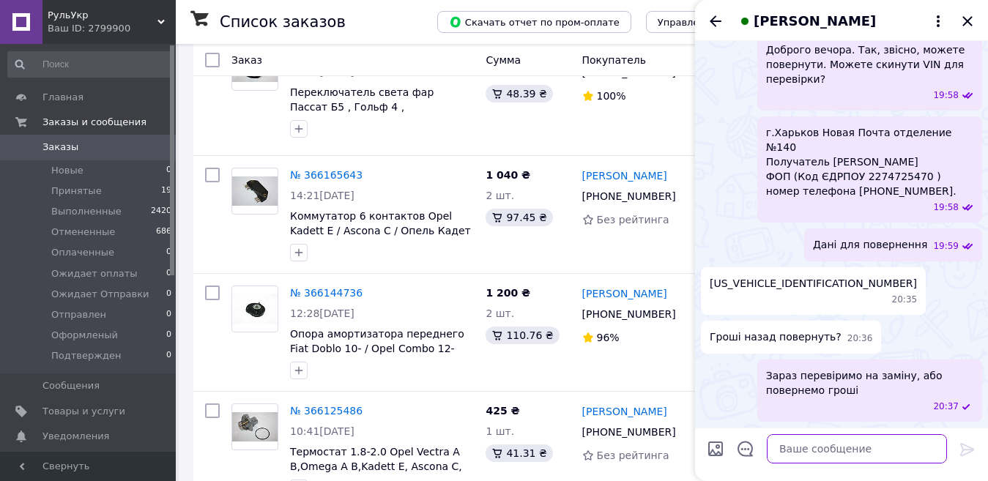
click at [868, 442] on textarea at bounding box center [857, 448] width 180 height 29
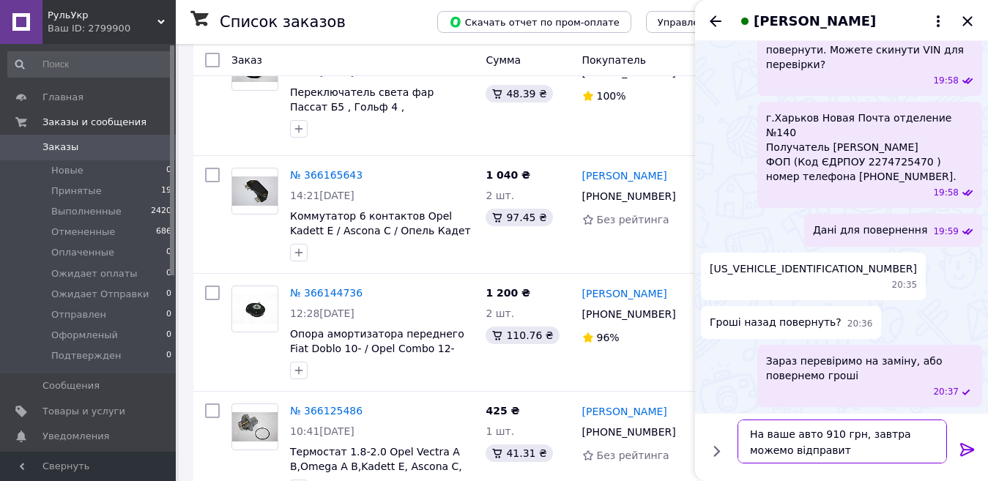
type textarea "На ваше авто 910 грн, завтра можемо відправити"
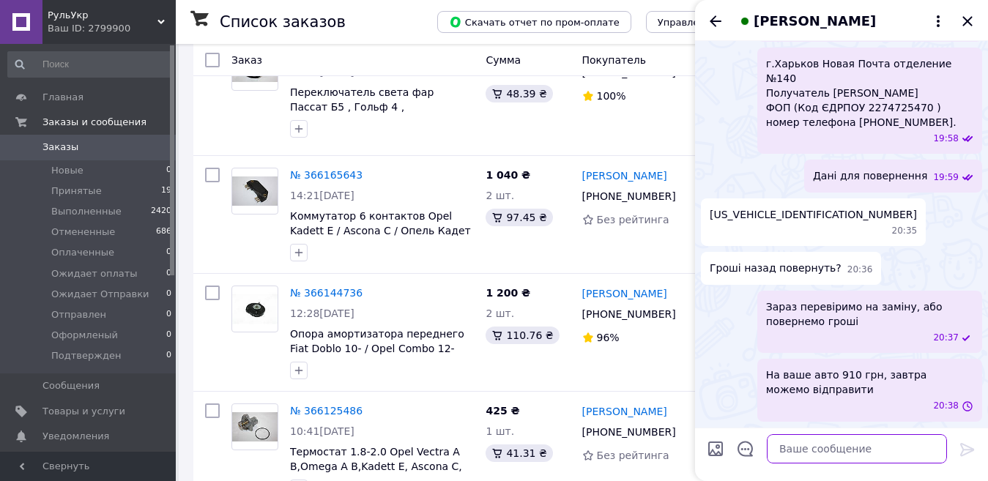
scroll to position [971, 0]
click at [717, 23] on icon "Назад" at bounding box center [716, 21] width 18 height 18
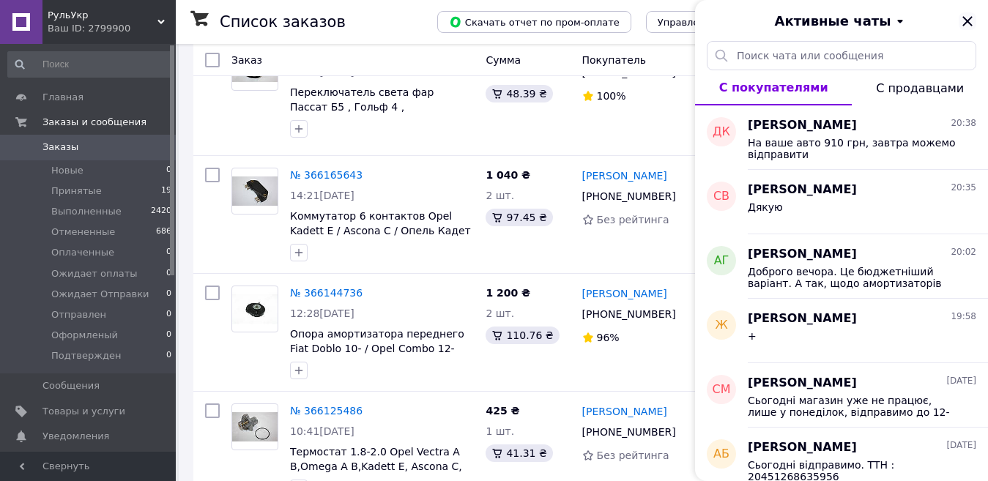
click at [968, 22] on icon "Закрыть" at bounding box center [967, 21] width 10 height 10
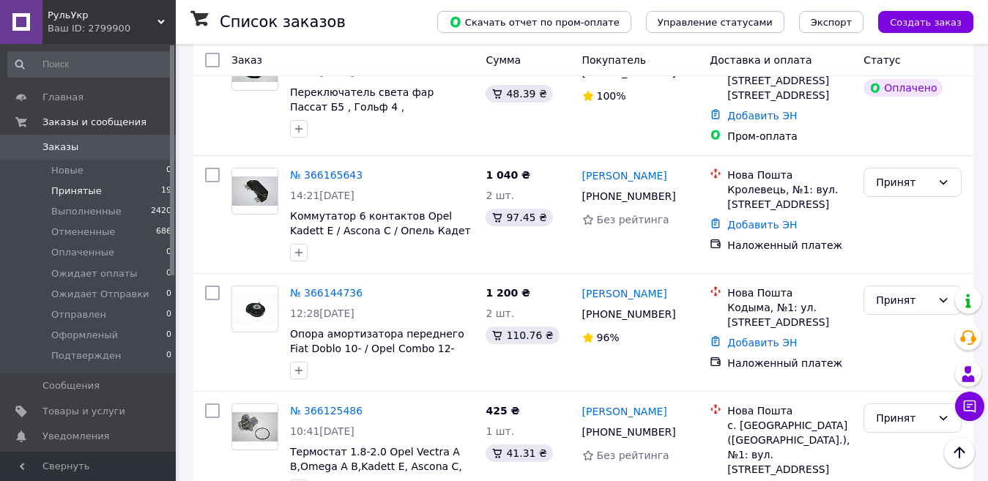
click at [82, 193] on span "Принятые" at bounding box center [76, 191] width 51 height 13
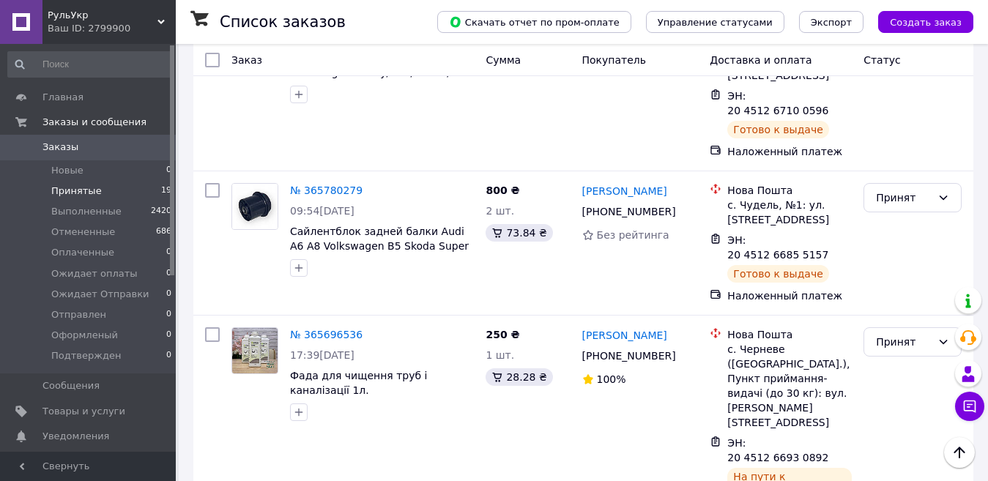
scroll to position [2511, 0]
